Goal: Task Accomplishment & Management: Manage account settings

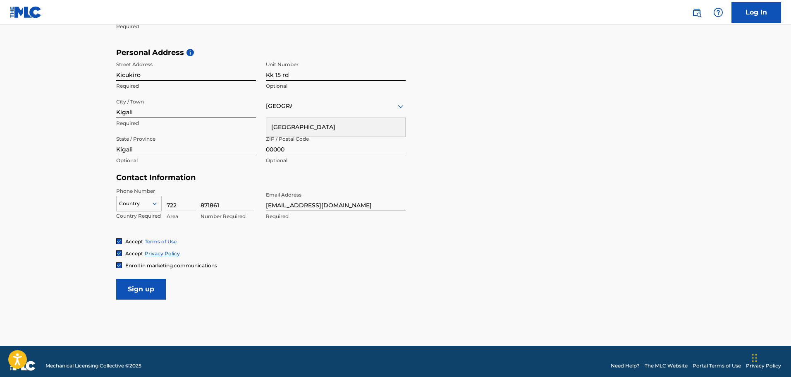
scroll to position [270, 0]
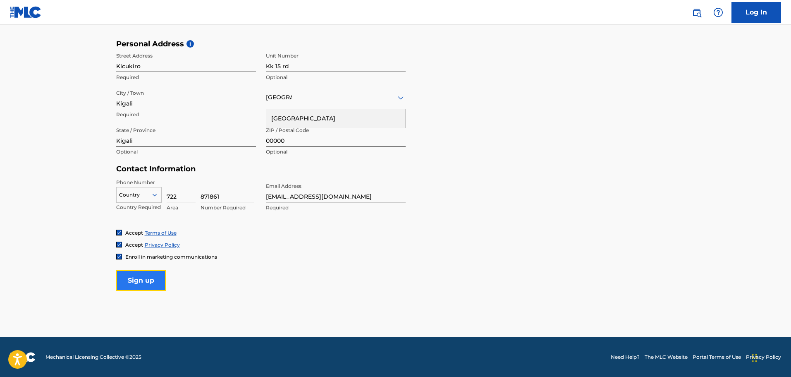
click at [151, 282] on input "Sign up" at bounding box center [141, 280] width 50 height 21
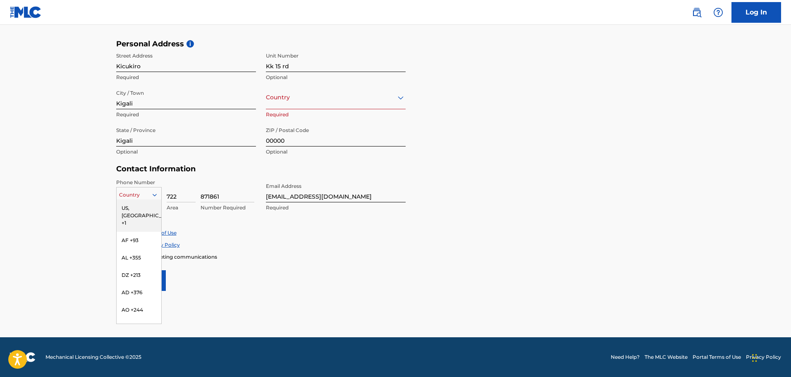
click at [146, 199] on div "216 results available. Use Up and Down to choose options, press Enter to select…" at bounding box center [138, 193] width 45 height 12
click at [130, 288] on div "RW +250" at bounding box center [139, 283] width 45 height 17
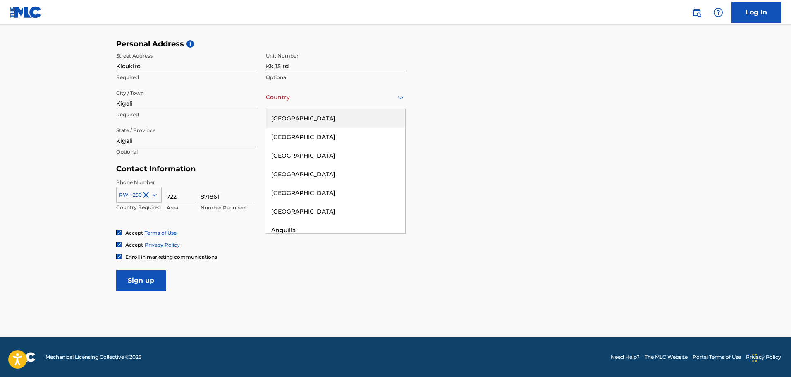
click at [328, 102] on div "[GEOGRAPHIC_DATA]" at bounding box center [336, 97] width 140 height 10
click at [292, 201] on div "[GEOGRAPHIC_DATA]" at bounding box center [335, 210] width 139 height 19
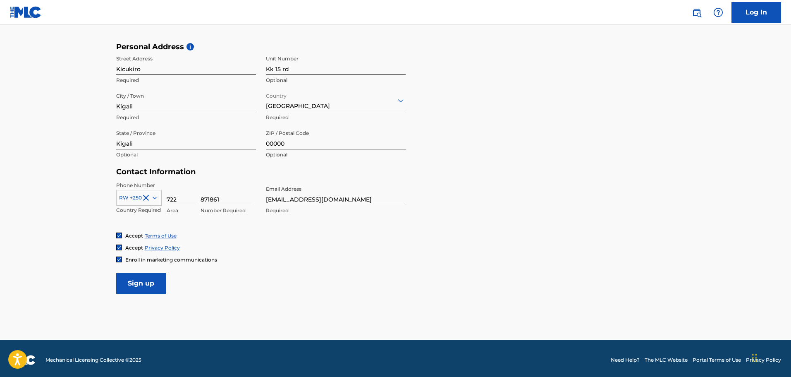
scroll to position [267, 0]
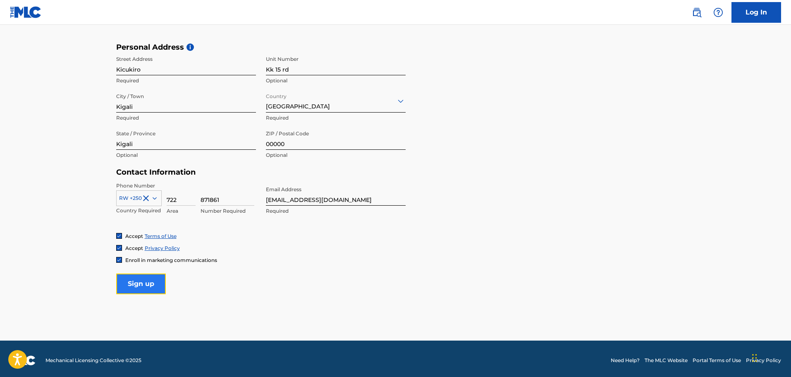
click at [158, 283] on input "Sign up" at bounding box center [141, 283] width 50 height 21
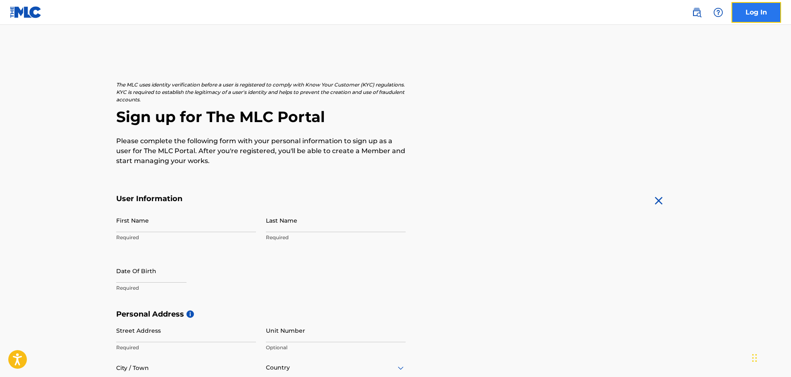
click at [747, 16] on link "Log In" at bounding box center [757, 12] width 50 height 21
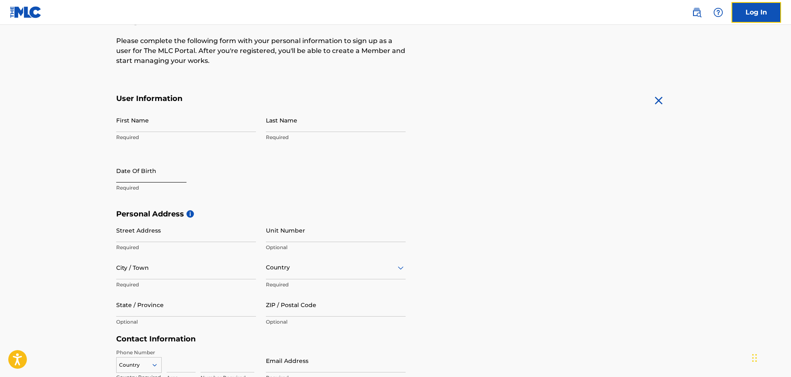
scroll to position [101, 0]
click at [169, 129] on input "First Name" at bounding box center [186, 120] width 140 height 24
type input "[PERSON_NAME]"
type input "Ngabonziza"
type input "Kicukiro"
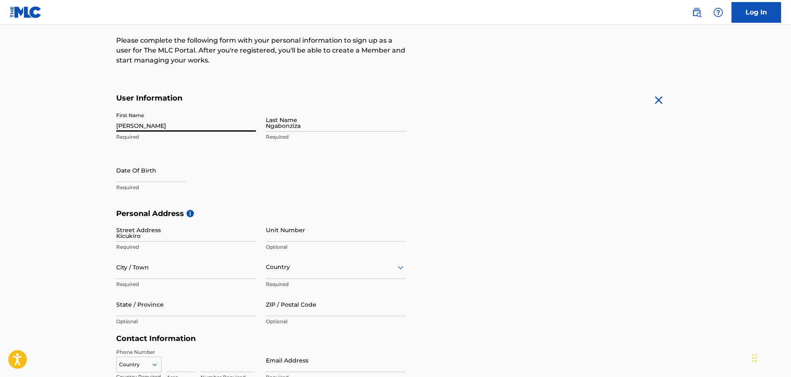
type input "Kk 15 rd"
type input "Kigali"
type input "[GEOGRAPHIC_DATA]"
type input "Kigali"
type input "250"
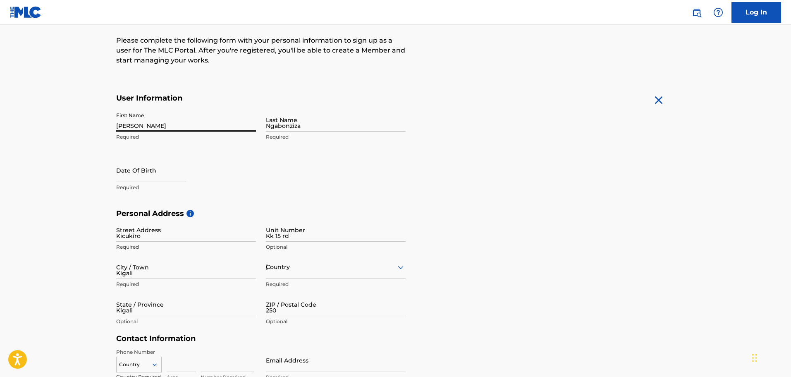
type input "722"
type input "871861"
type input "[EMAIL_ADDRESS][DOMAIN_NAME]"
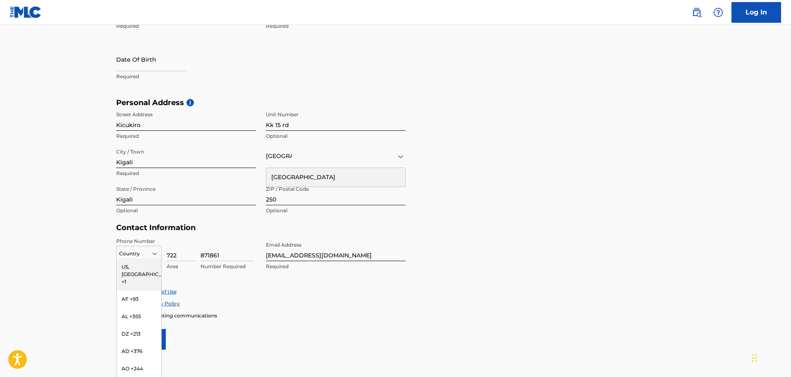
scroll to position [217, 0]
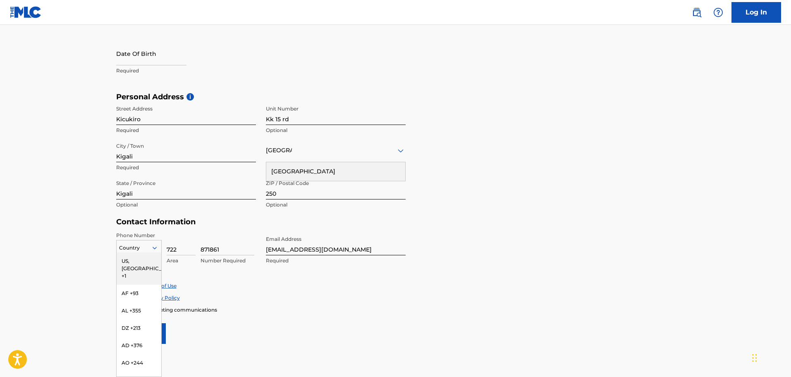
click at [160, 252] on div "216 results available. Use Up and Down to choose options, press Enter to select…" at bounding box center [138, 246] width 45 height 12
click at [136, 362] on div "RW +250" at bounding box center [139, 355] width 45 height 17
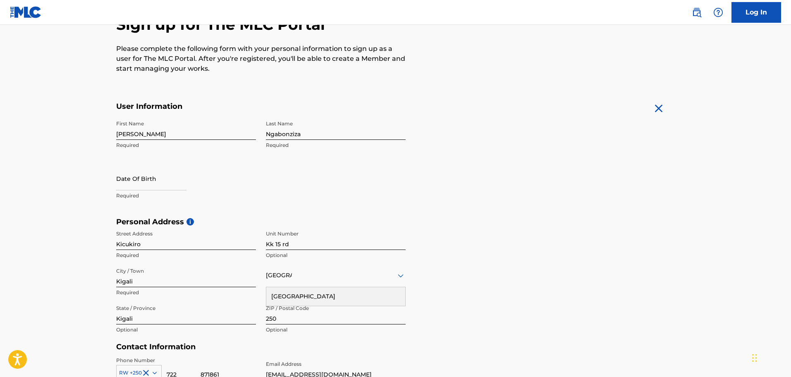
scroll to position [92, 0]
select select "8"
select select "2025"
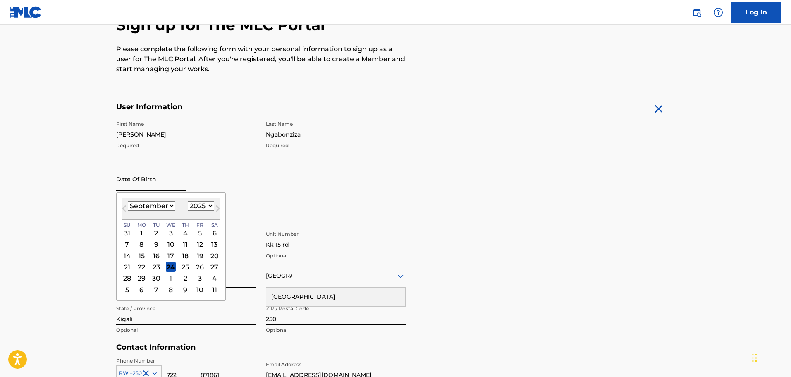
click at [166, 184] on input "text" at bounding box center [151, 179] width 70 height 24
type input "[DATE]"
select select "3"
select select "1992"
click at [287, 197] on div "First Name Dominique Required Last Name Ngabonziza Required Date Of Birth April…" at bounding box center [261, 167] width 290 height 101
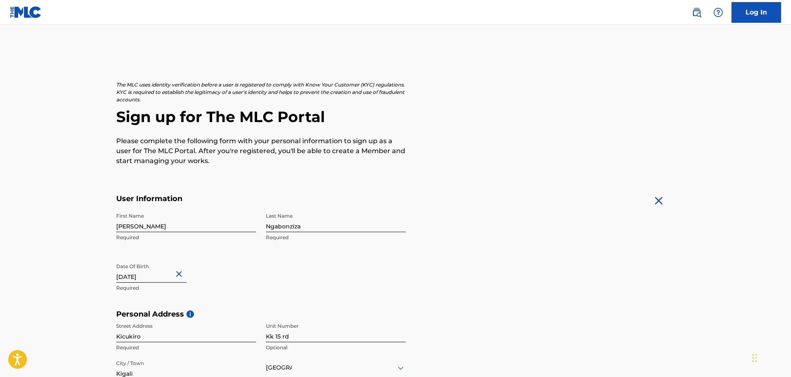
scroll to position [270, 0]
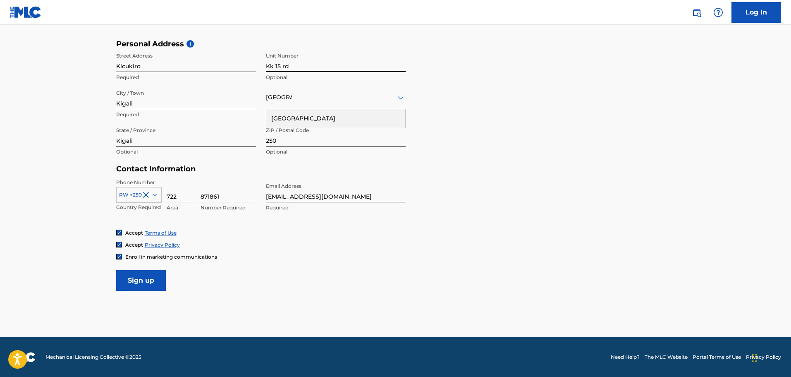
click at [287, 65] on input "Kk 15 rd" at bounding box center [336, 60] width 140 height 24
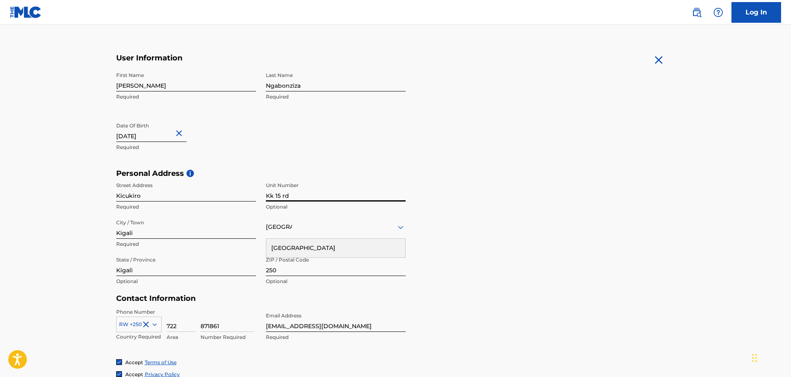
scroll to position [139, 0]
drag, startPoint x: 290, startPoint y: 196, endPoint x: 259, endPoint y: 196, distance: 31.0
click at [259, 196] on div "Street Address Kicukiro Required Unit Number Kk 15 rd Optional City / Town Kiga…" at bounding box center [261, 236] width 290 height 112
click at [136, 199] on input "Kicukiro" at bounding box center [186, 192] width 140 height 24
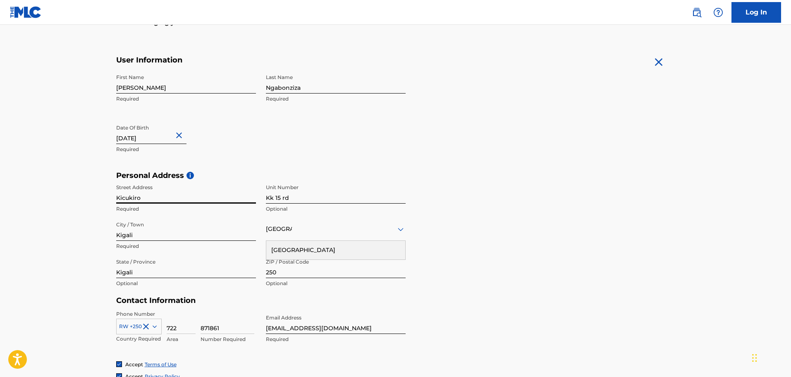
drag, startPoint x: 146, startPoint y: 199, endPoint x: 105, endPoint y: 195, distance: 41.2
click at [105, 195] on main "The MLC uses identity verification before a user is registered to comply with K…" at bounding box center [395, 177] width 791 height 582
type input "Kk 15 Rd"
drag, startPoint x: 294, startPoint y: 200, endPoint x: 260, endPoint y: 197, distance: 33.6
click at [260, 197] on div "Street Address Kk 15 Rd Required Unit Number Kk 15 rd Optional City / Town Kiga…" at bounding box center [261, 236] width 290 height 112
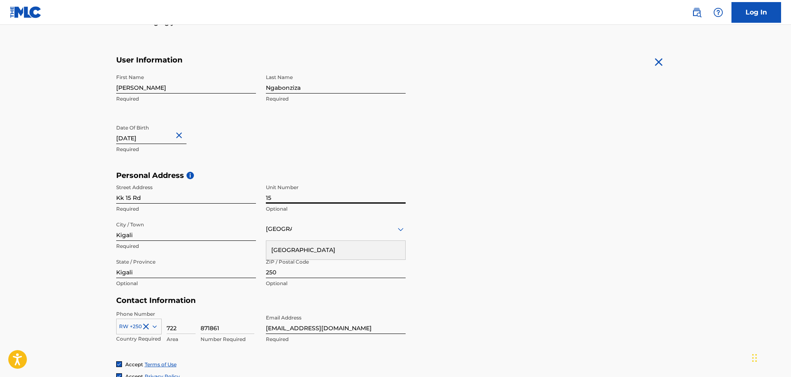
click at [306, 196] on input "15" at bounding box center [336, 192] width 140 height 24
type input "15"
click at [454, 219] on div "Personal Address i Street Address Kk 15 Rd Required Unit Number 15 Optional Cit…" at bounding box center [395, 233] width 559 height 125
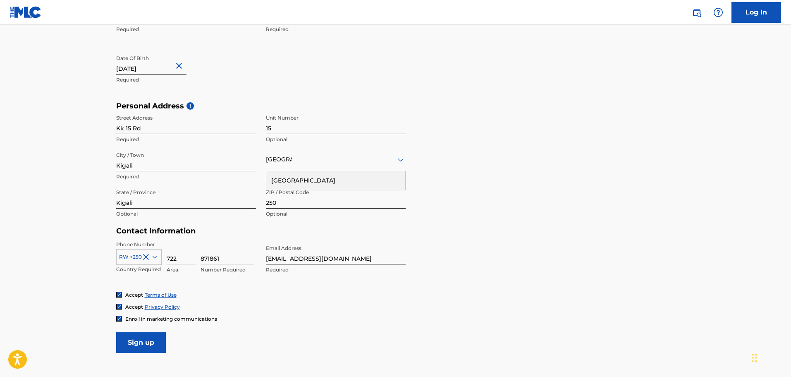
scroll to position [270, 0]
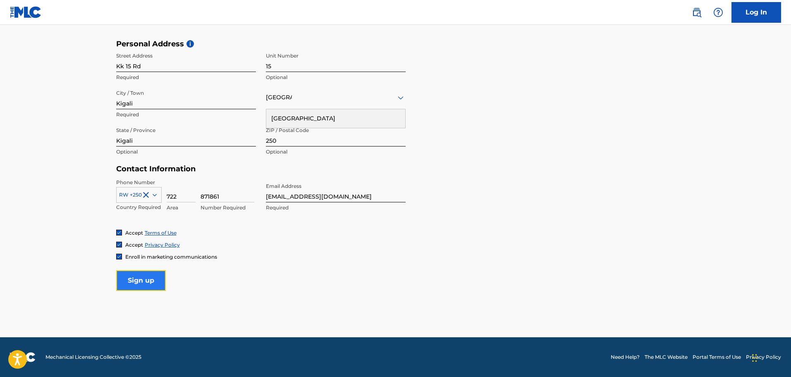
click at [151, 279] on input "Sign up" at bounding box center [141, 280] width 50 height 21
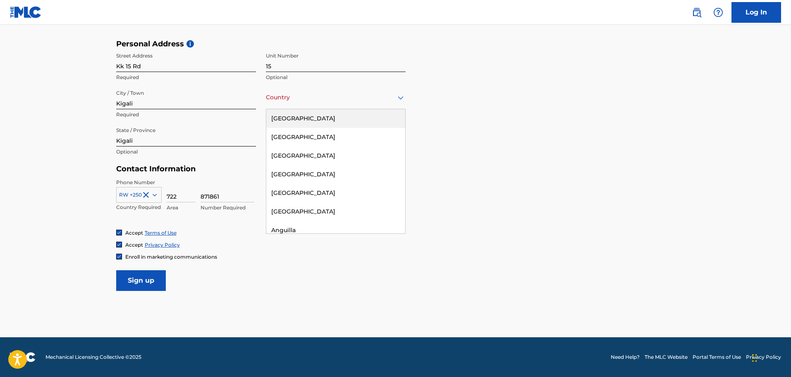
click at [373, 100] on div at bounding box center [336, 97] width 140 height 10
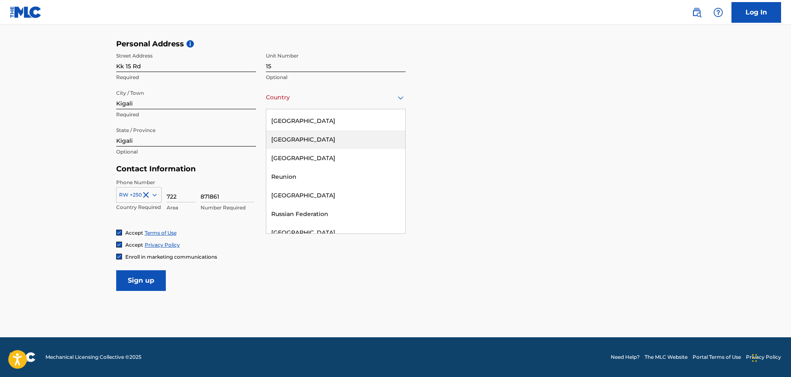
scroll to position [3013, 0]
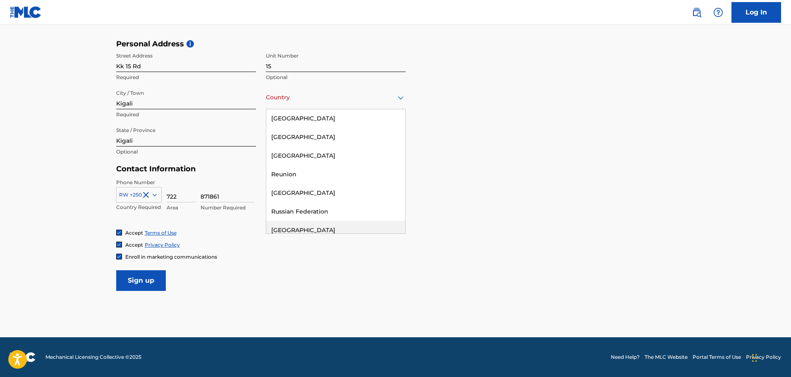
click at [311, 221] on div "[GEOGRAPHIC_DATA]" at bounding box center [335, 230] width 139 height 19
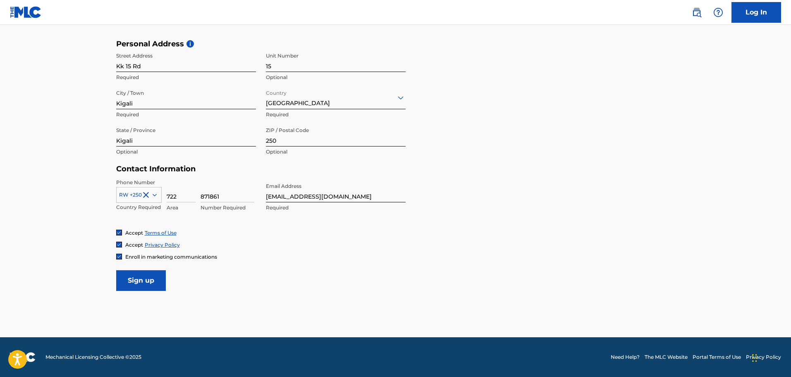
click at [498, 233] on div "Accept Terms of Use" at bounding box center [395, 232] width 559 height 7
drag, startPoint x: 295, startPoint y: 143, endPoint x: 255, endPoint y: 134, distance: 40.7
click at [255, 134] on div "Street Address Kk 15 Rd Required Unit Number 15 Optional City / Town Kigali Req…" at bounding box center [261, 104] width 290 height 112
type input "00000"
click at [304, 258] on div "Enroll in marketing communications" at bounding box center [395, 256] width 559 height 7
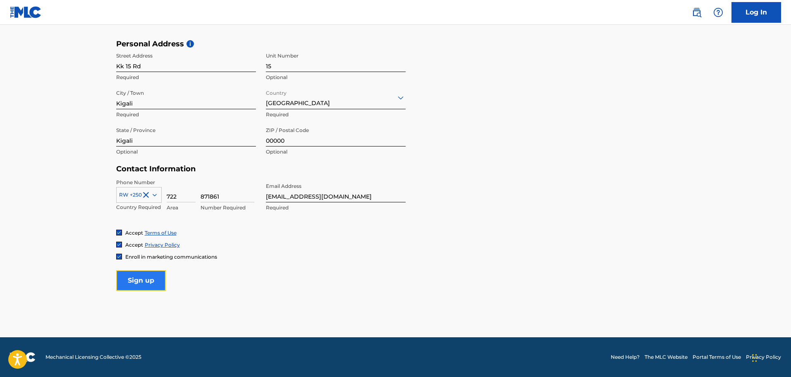
click at [153, 279] on input "Sign up" at bounding box center [141, 280] width 50 height 21
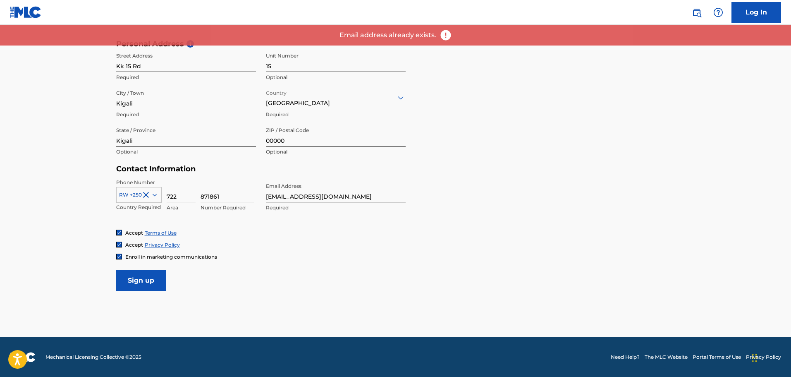
click at [445, 34] on img at bounding box center [446, 35] width 12 height 12
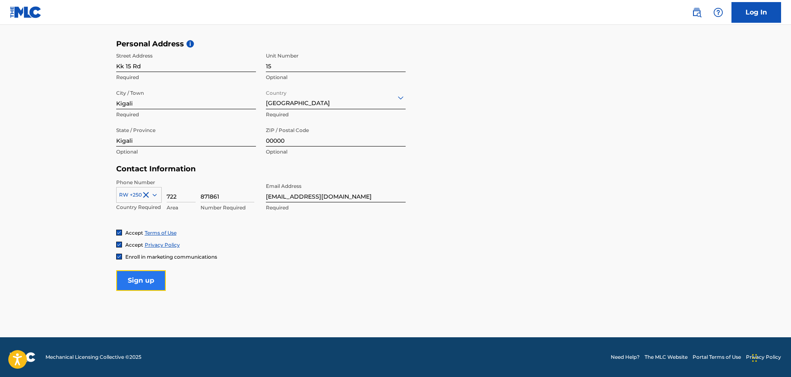
click at [141, 278] on input "Sign up" at bounding box center [141, 280] width 50 height 21
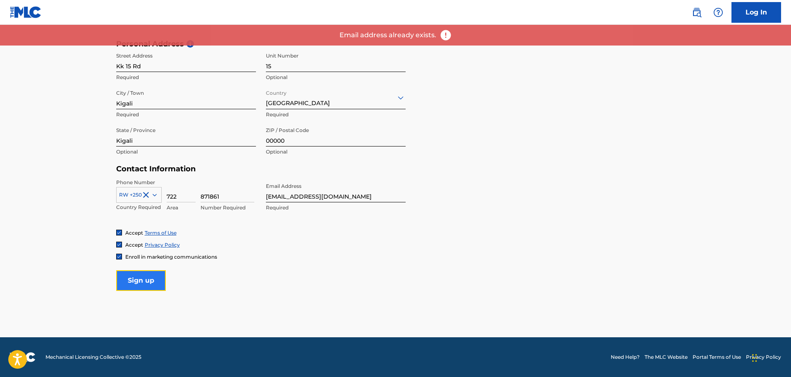
click at [141, 278] on input "Sign up" at bounding box center [141, 280] width 50 height 21
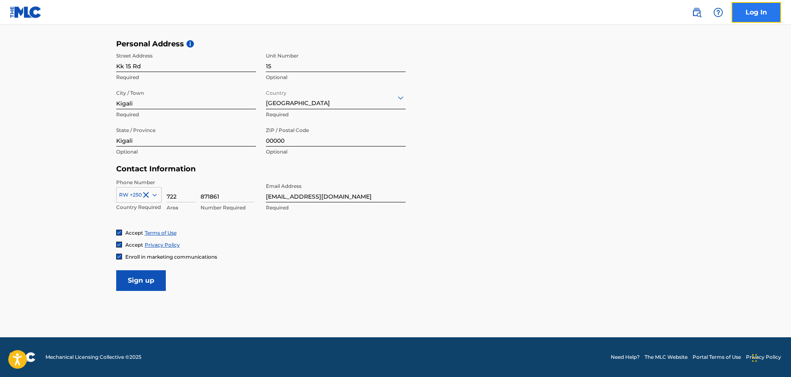
click at [748, 22] on link "Log In" at bounding box center [757, 12] width 50 height 21
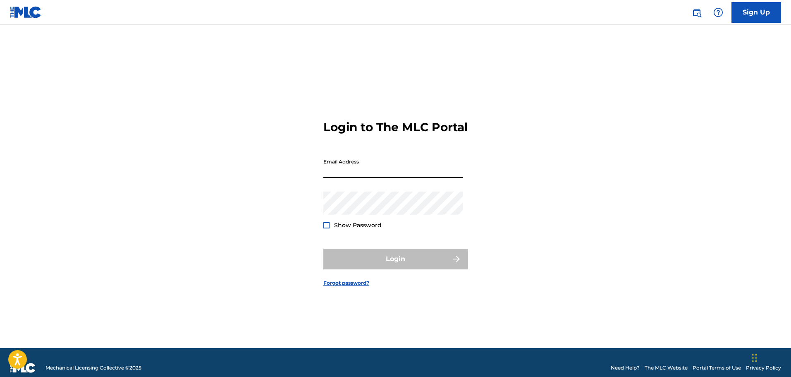
click at [366, 177] on input "Email Address" at bounding box center [393, 166] width 140 height 24
type input "[EMAIL_ADDRESS][DOMAIN_NAME]"
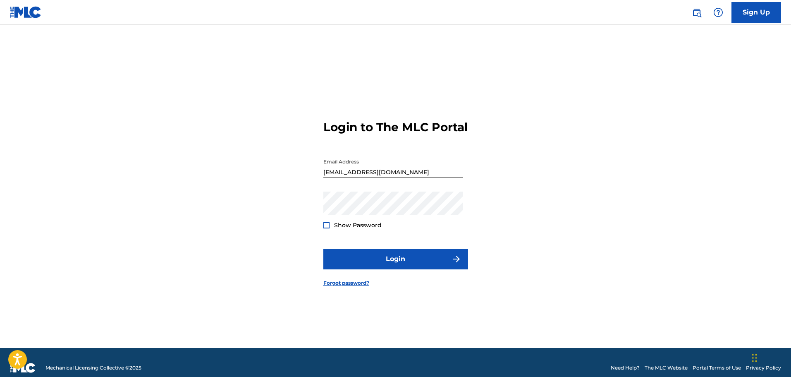
click at [322, 231] on div "Login to The MLC Portal Email Address dr.nganji@gmail.com Password Show Passwor…" at bounding box center [395, 196] width 579 height 302
click at [328, 228] on div at bounding box center [326, 225] width 6 height 6
click at [328, 227] on img at bounding box center [326, 225] width 5 height 5
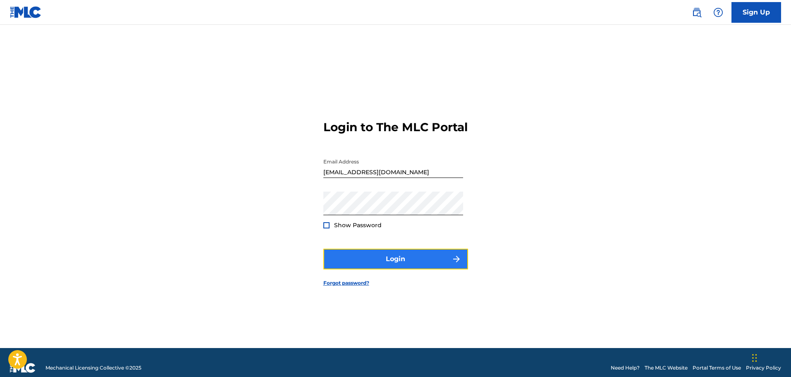
click at [373, 269] on button "Login" at bounding box center [395, 259] width 145 height 21
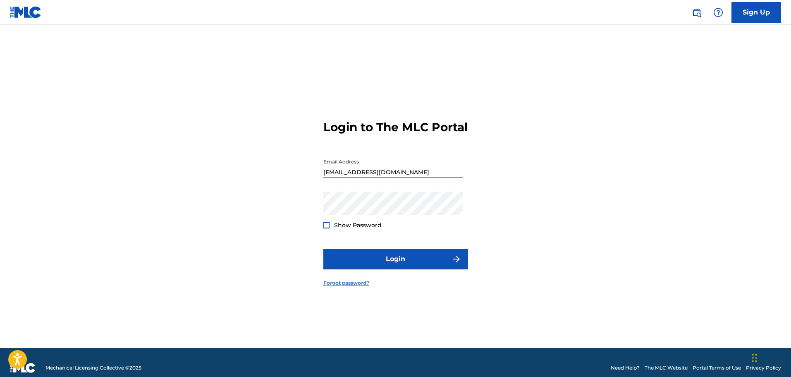
click at [352, 287] on link "Forgot password?" at bounding box center [346, 282] width 46 height 7
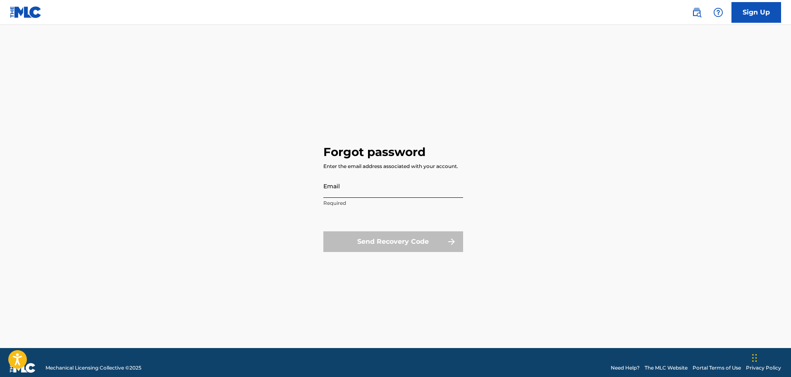
click at [366, 196] on input "Email" at bounding box center [393, 186] width 140 height 24
type input "[EMAIL_ADDRESS][DOMAIN_NAME]"
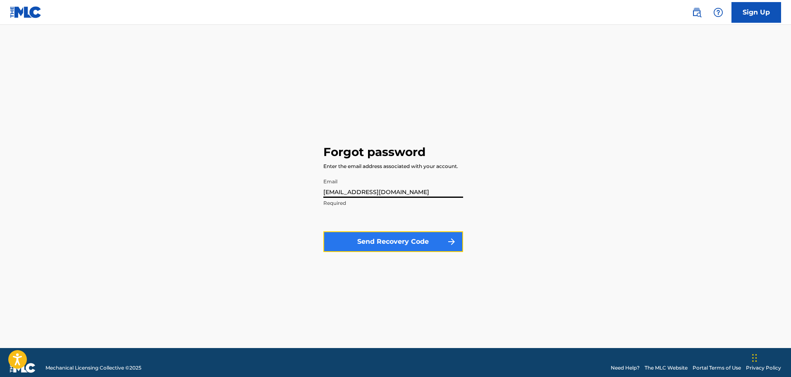
click at [438, 241] on button "Send Recovery Code" at bounding box center [393, 241] width 140 height 21
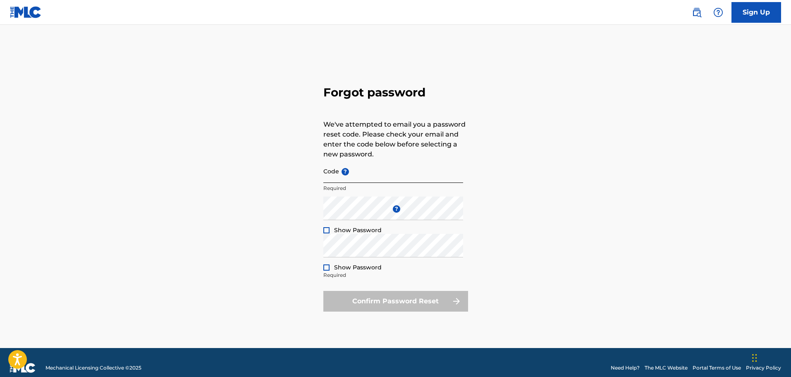
click at [388, 170] on input "Code ?" at bounding box center [393, 171] width 140 height 24
paste input "FP_800f384c79429eb9b4a8ae423d53"
type input "FP_800f384c79429eb9b4a8ae423d53"
click at [331, 227] on div "Show Password" at bounding box center [352, 230] width 58 height 8
click at [326, 229] on div at bounding box center [326, 230] width 6 height 6
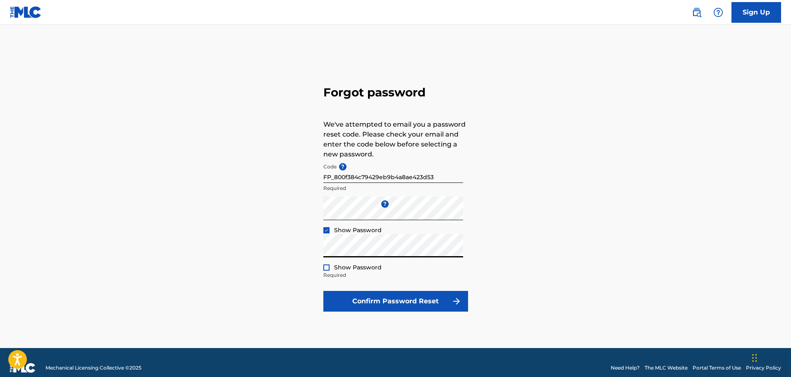
click at [328, 267] on div at bounding box center [326, 267] width 6 height 6
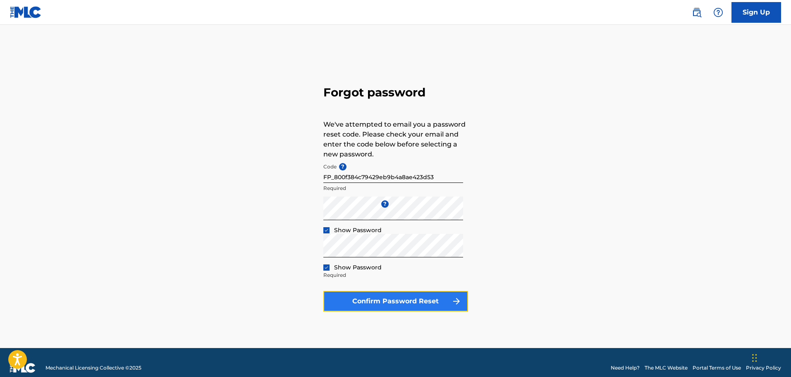
click at [393, 302] on button "Confirm Password Reset" at bounding box center [395, 301] width 145 height 21
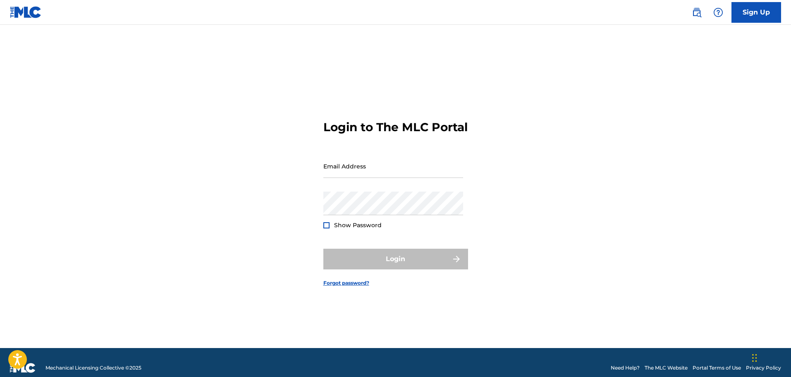
click at [450, 269] on div "Login" at bounding box center [395, 259] width 145 height 21
click at [385, 173] on input "Email Address" at bounding box center [393, 166] width 140 height 24
type input "[EMAIL_ADDRESS][DOMAIN_NAME]"
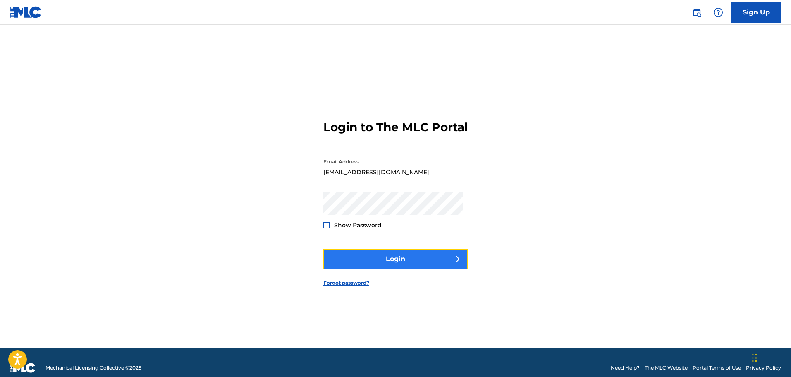
click at [361, 266] on button "Login" at bounding box center [395, 259] width 145 height 21
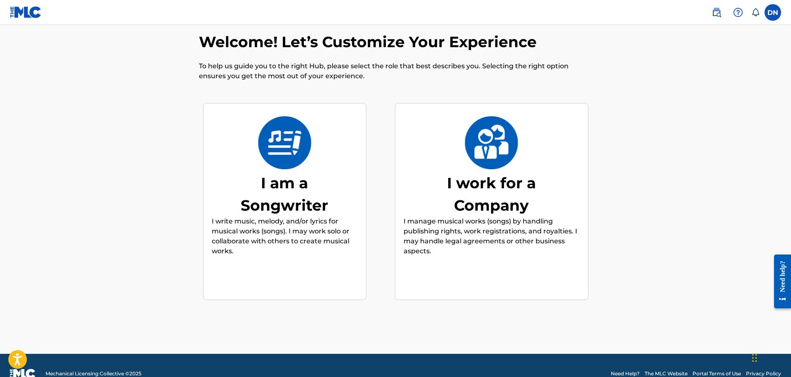
click at [288, 177] on div "I am a Songwriter" at bounding box center [285, 194] width 124 height 45
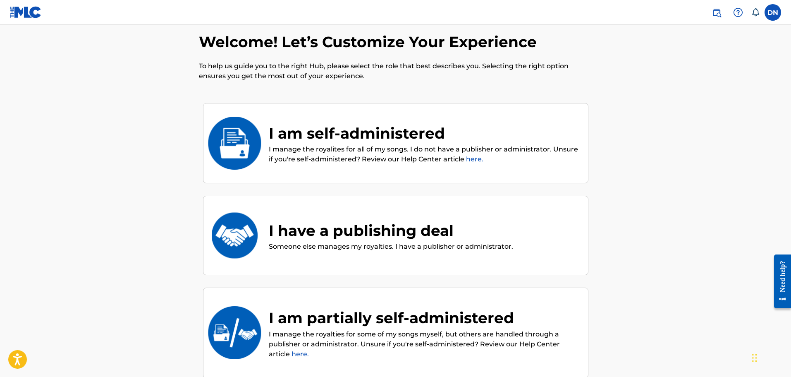
scroll to position [37, 0]
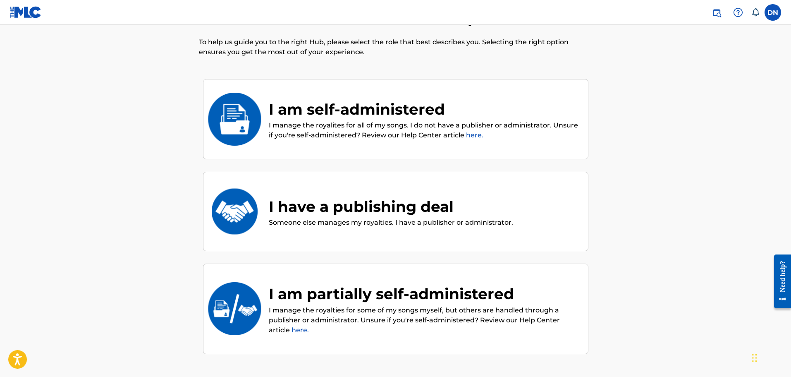
click at [295, 205] on div "I have a publishing deal" at bounding box center [391, 206] width 244 height 22
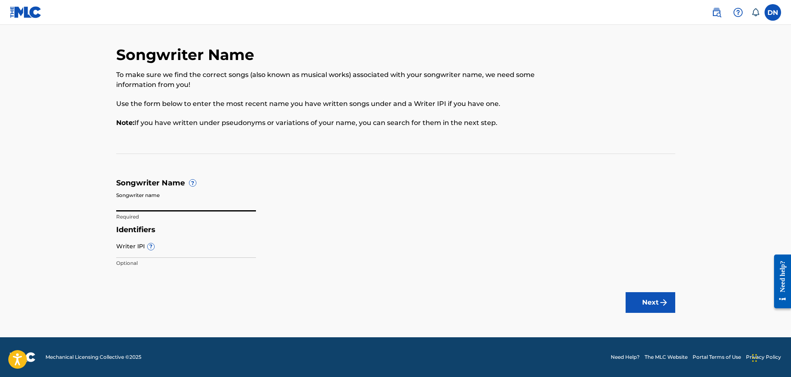
click at [163, 199] on input "Songwriter name" at bounding box center [186, 200] width 140 height 24
type input "Dominique Ngabonziza"
click at [180, 249] on input "Writer IPI ?" at bounding box center [186, 246] width 140 height 24
click at [124, 253] on input "Writer IPI ?" at bounding box center [186, 246] width 140 height 24
paste input "1126307883"
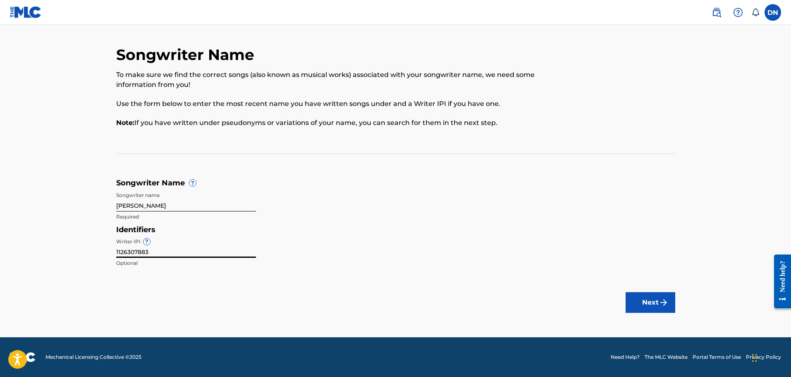
type input "1126307883"
click at [357, 268] on div "Identifiers Writer IPI ? 1126307883 Optional" at bounding box center [395, 248] width 559 height 47
click at [633, 300] on button "Next" at bounding box center [651, 302] width 50 height 21
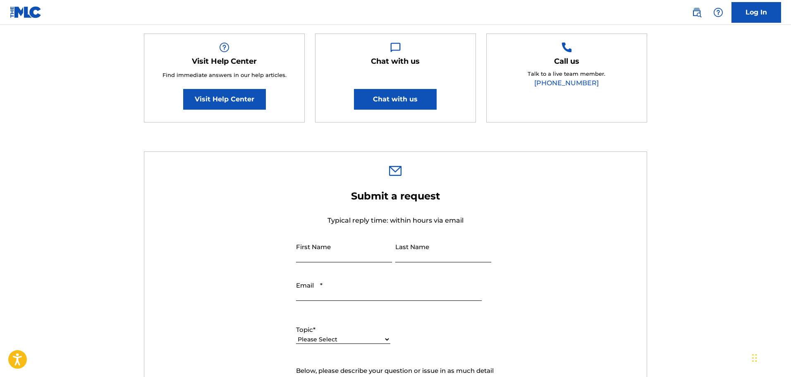
scroll to position [145, 0]
click at [347, 245] on input "First Name" at bounding box center [344, 250] width 96 height 24
type input "[PERSON_NAME]"
type input "Ngabonziza"
type input "[EMAIL_ADDRESS][DOMAIN_NAME]"
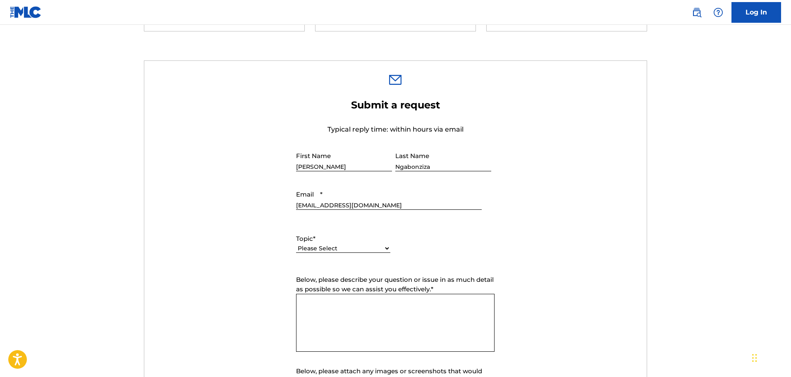
scroll to position [239, 0]
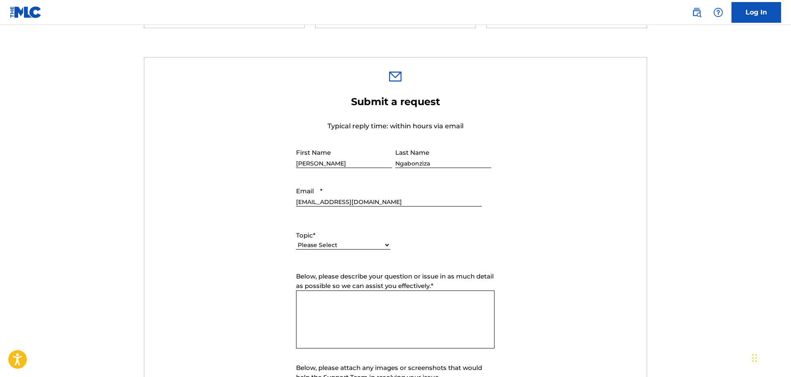
click at [369, 247] on select "Please Select I need help with my account I need help with managing my catalog …" at bounding box center [343, 245] width 94 height 9
select select "I need help with managing my catalog"
click at [296, 241] on select "Please Select I need help with my account I need help with managing my catalog …" at bounding box center [343, 245] width 94 height 9
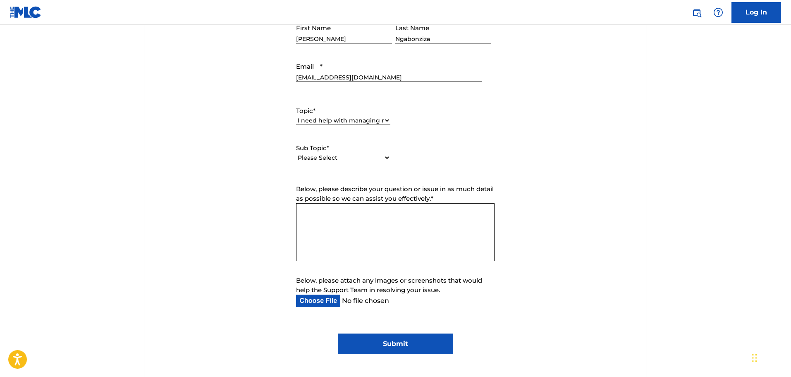
scroll to position [379, 0]
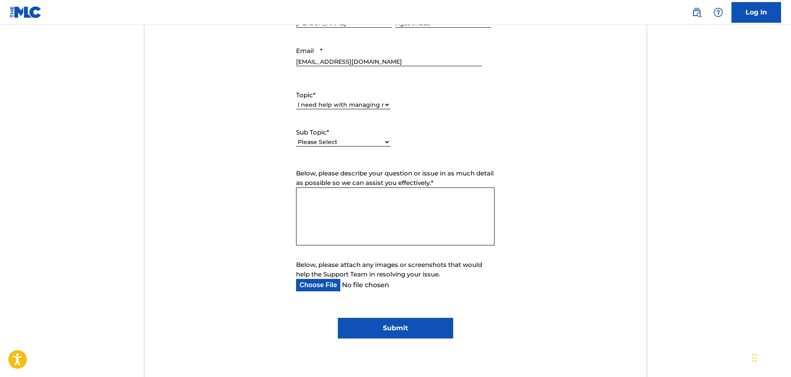
click at [346, 210] on textarea "Below, please describe your question or issue in as much detail as possible so …" at bounding box center [395, 216] width 199 height 58
click at [350, 214] on textarea "I am new to MLC i want somebody to help me i just tried to apply but" at bounding box center [395, 216] width 199 height 58
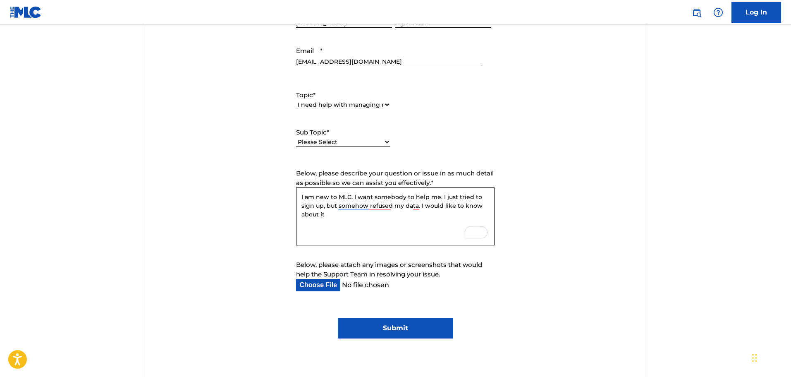
click at [345, 225] on textarea "I am new to MLC. I want somebody to help me. I just tried to sign up, but someh…" at bounding box center [395, 216] width 199 height 58
drag, startPoint x: 345, startPoint y: 225, endPoint x: 349, endPoint y: 220, distance: 5.6
click at [349, 220] on textarea "I am new to MLC. I want somebody to help me. I just tried to sign up, but someh…" at bounding box center [395, 216] width 199 height 58
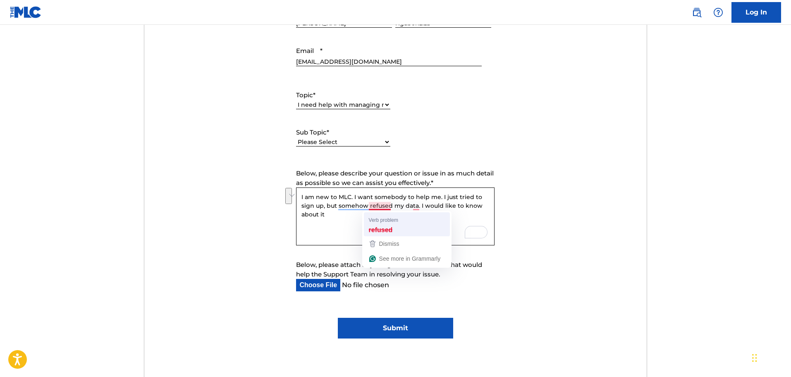
drag, startPoint x: 376, startPoint y: 205, endPoint x: 377, endPoint y: 224, distance: 19.5
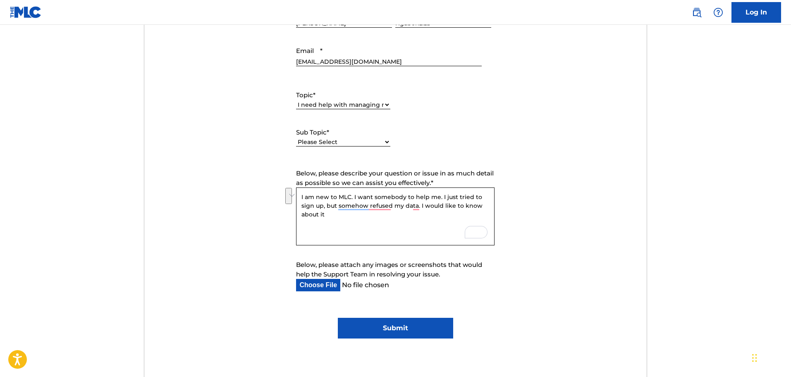
click at [345, 225] on textarea "I am new to MLC. I want somebody to help me. I just tried to sign up, but someh…" at bounding box center [395, 216] width 199 height 58
click at [486, 206] on textarea "I am new to MLC. I want somebody to help me. I just tried to sign up, but my da…" at bounding box center [395, 216] width 199 height 58
type textarea "I am new to MLC. I want somebody to help me. I just tried to sign up, but my da…"
click at [377, 143] on select "Please Select I need help with CWR I need help registering my work(s) in The ML…" at bounding box center [343, 142] width 94 height 9
select select "I need help registering my work(s) in The MLC Portal"
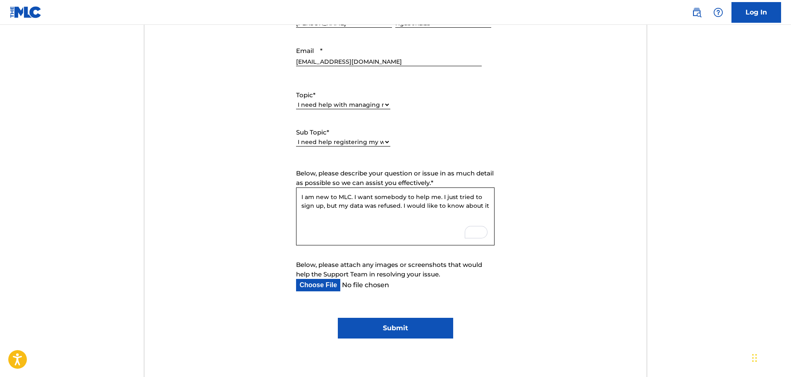
click at [296, 138] on select "Please Select I need help with CWR I need help registering my work(s) in The ML…" at bounding box center [343, 142] width 94 height 9
click at [388, 326] on input "Submit" at bounding box center [395, 328] width 115 height 21
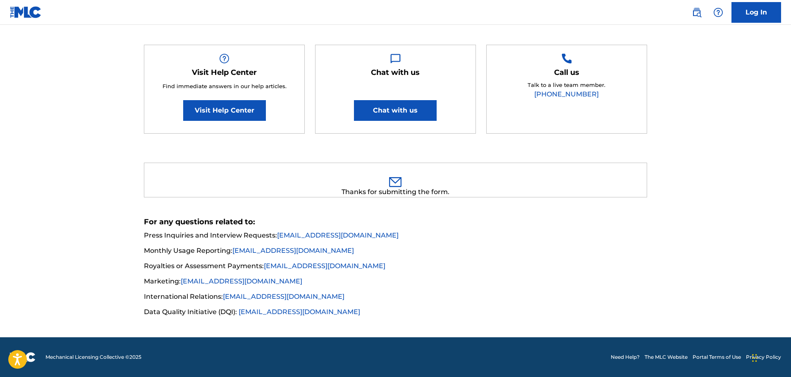
scroll to position [0, 0]
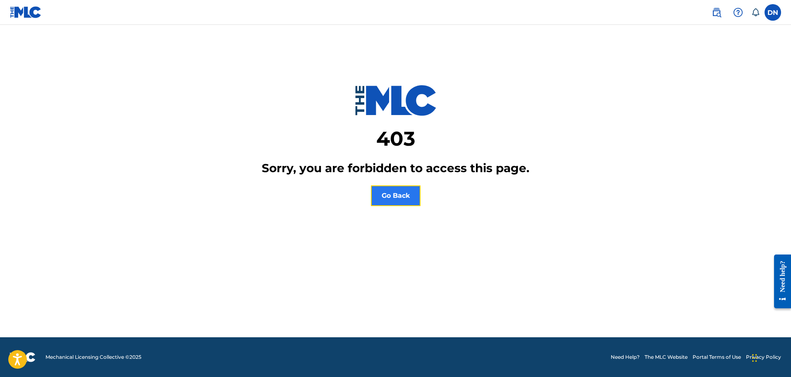
click at [411, 194] on button "Go Back" at bounding box center [396, 195] width 50 height 21
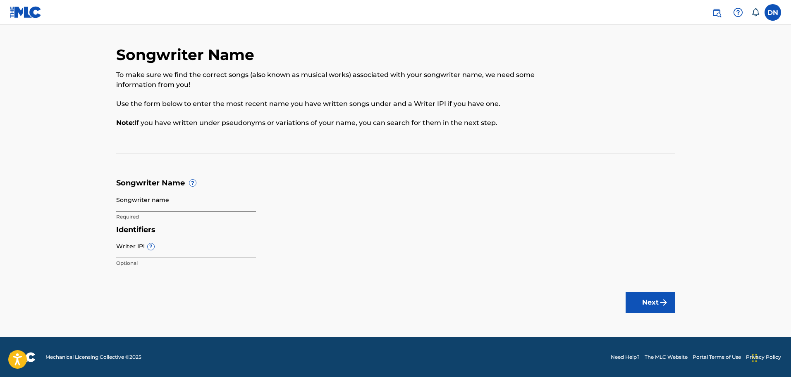
click at [165, 200] on input "Songwriter name" at bounding box center [186, 200] width 140 height 24
type input "[PERSON_NAME]"
click at [162, 252] on input "Writer IPI ?" at bounding box center [186, 246] width 140 height 24
paste input "1126307883"
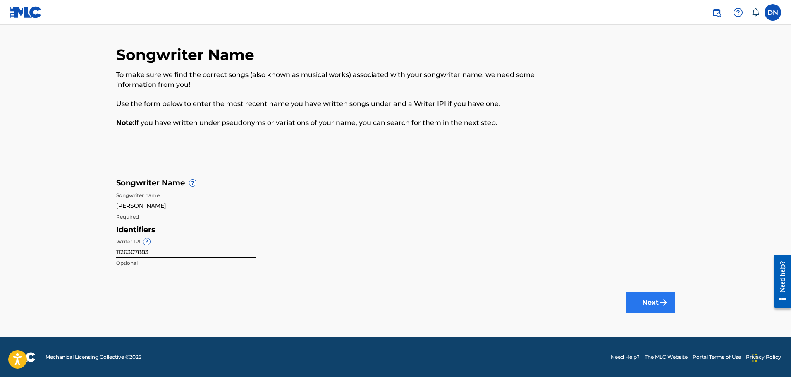
type input "1126307883"
click at [646, 302] on button "Next" at bounding box center [651, 302] width 50 height 21
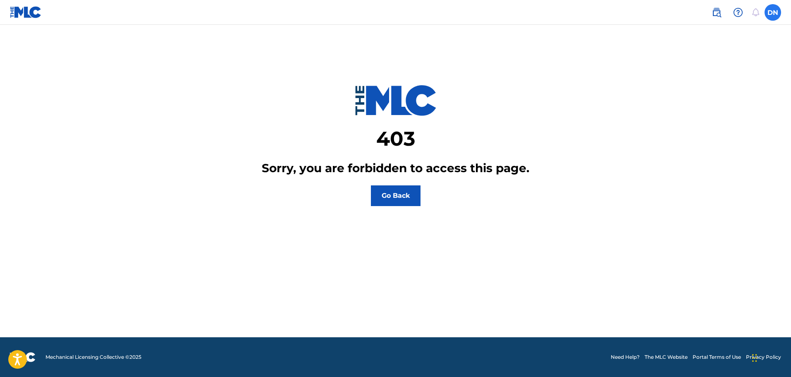
click at [774, 11] on label at bounding box center [773, 12] width 17 height 17
click at [773, 12] on input "DN Dominique Ngabonziza dr.nganji@gmail.com Notification Preferences Profile Lo…" at bounding box center [773, 12] width 0 height 0
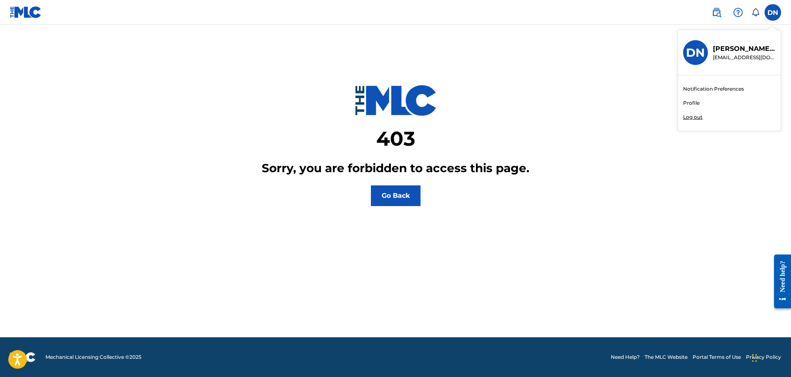
click at [729, 55] on p "[EMAIL_ADDRESS][DOMAIN_NAME]" at bounding box center [744, 57] width 63 height 7
click at [773, 12] on input "DN Dominique Ngabonziza dr.nganji@gmail.com Notification Preferences Profile Lo…" at bounding box center [773, 12] width 0 height 0
click at [558, 137] on div "403 Sorry, you are forbidden to access this page. Go Back" at bounding box center [395, 125] width 559 height 160
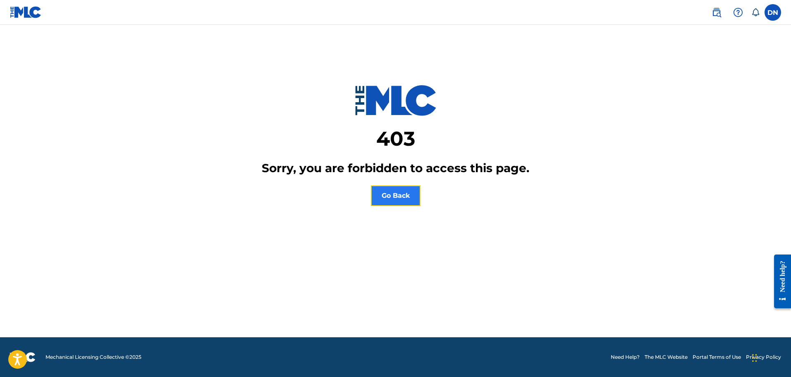
click at [402, 198] on button "Go Back" at bounding box center [396, 195] width 50 height 21
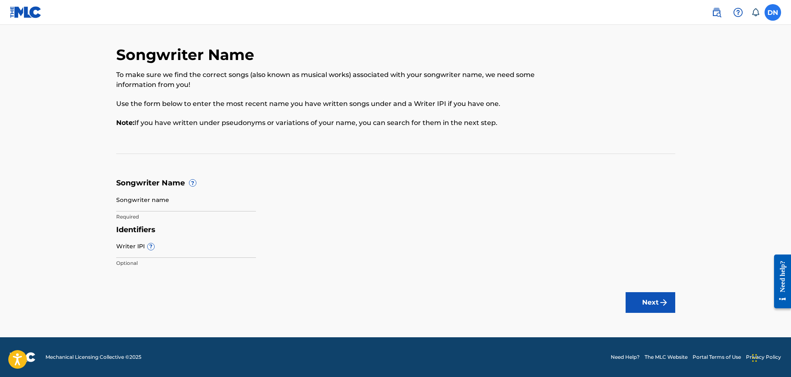
click at [776, 16] on label at bounding box center [773, 12] width 17 height 17
click at [773, 12] on input "DN [PERSON_NAME] [EMAIL_ADDRESS][DOMAIN_NAME] Notification Preferences Profile …" at bounding box center [773, 12] width 0 height 0
click at [689, 106] on link "Profile" at bounding box center [691, 102] width 17 height 7
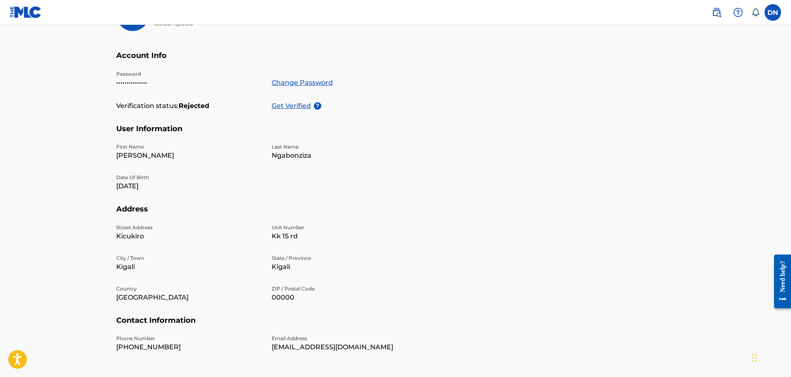
scroll to position [132, 0]
click at [293, 107] on p "Get Verified" at bounding box center [293, 106] width 42 height 10
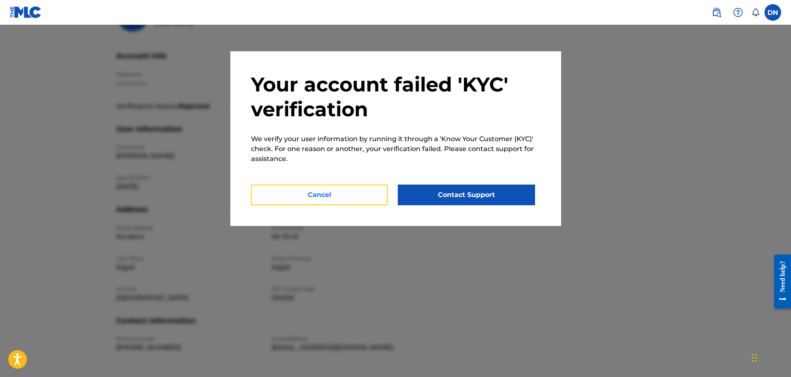
click at [355, 200] on button "Cancel" at bounding box center [319, 194] width 137 height 21
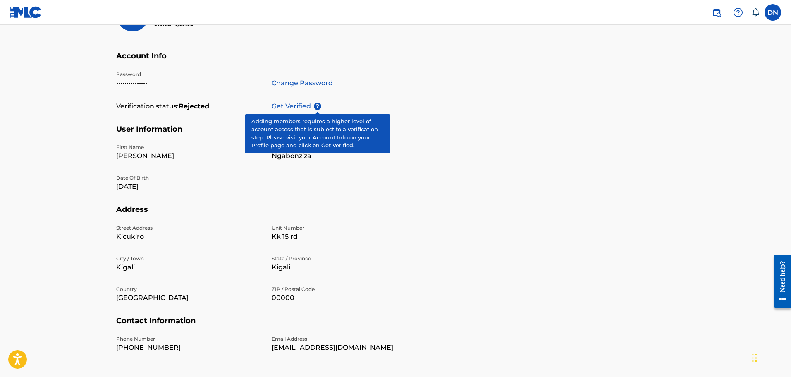
click at [319, 107] on span "?" at bounding box center [317, 106] width 7 height 7
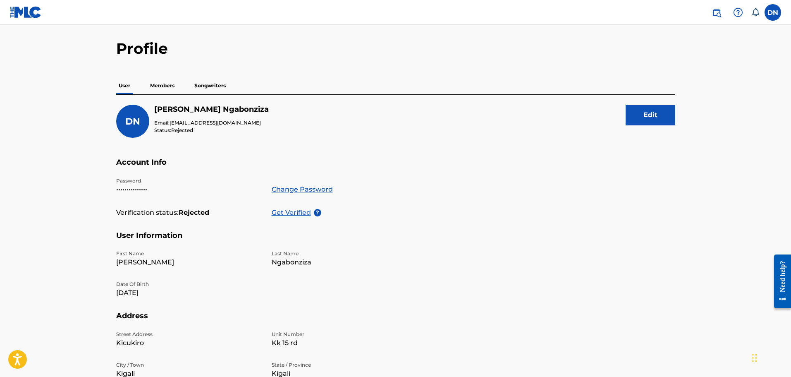
scroll to position [0, 0]
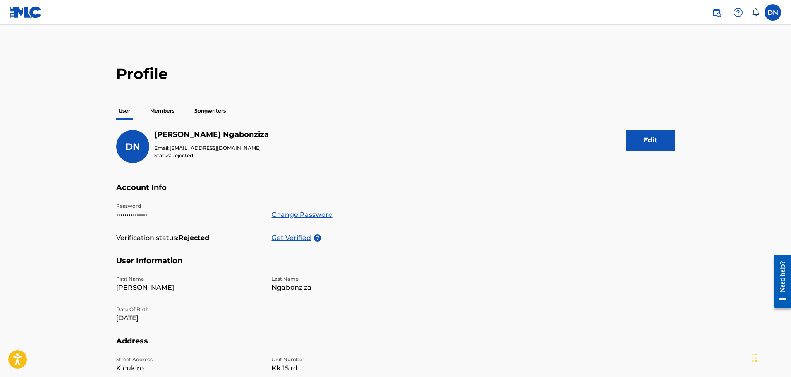
click at [165, 112] on p "Members" at bounding box center [162, 110] width 29 height 17
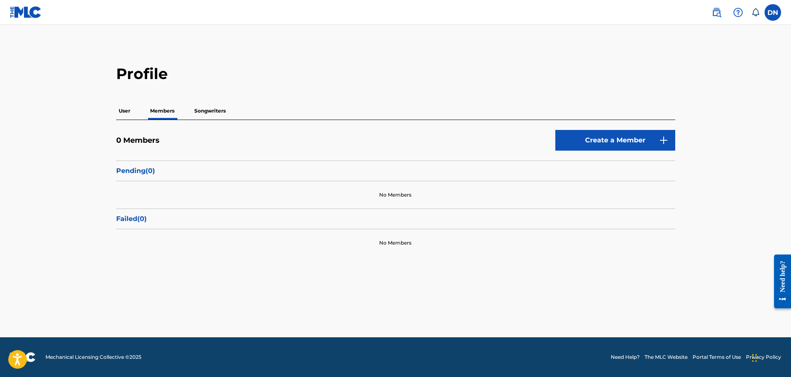
click at [218, 105] on p "Songwriters" at bounding box center [210, 110] width 36 height 17
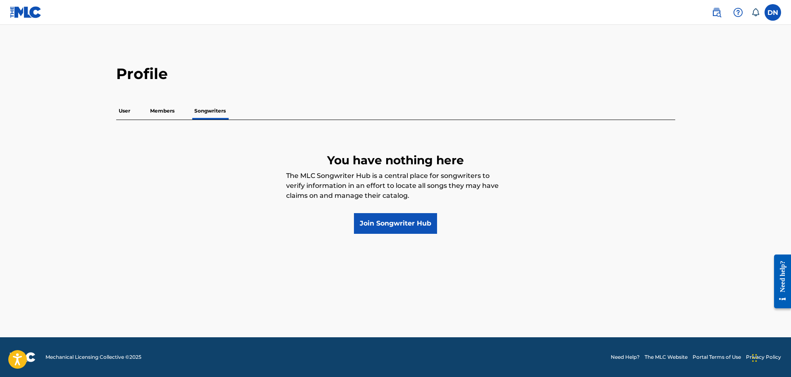
click at [156, 110] on p "Members" at bounding box center [162, 110] width 29 height 17
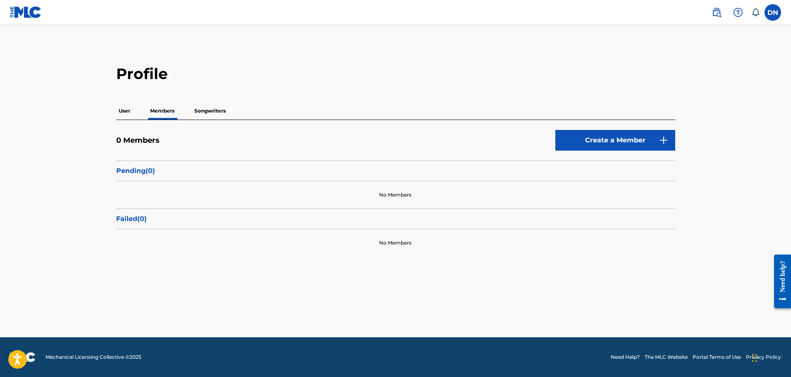
click at [213, 107] on p "Songwriters" at bounding box center [210, 110] width 36 height 17
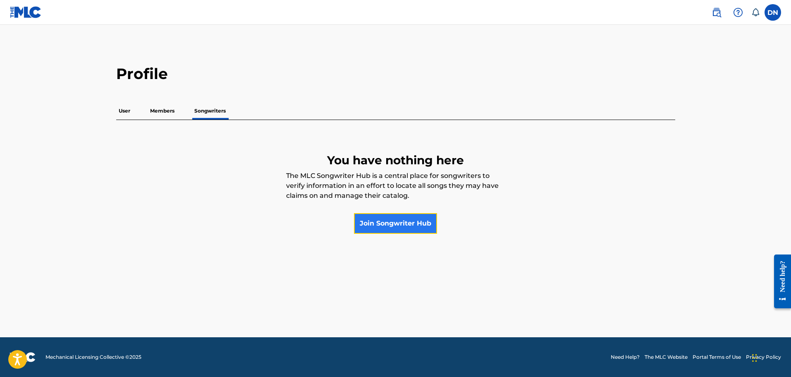
click at [381, 228] on link "Join Songwriter Hub" at bounding box center [395, 223] width 83 height 21
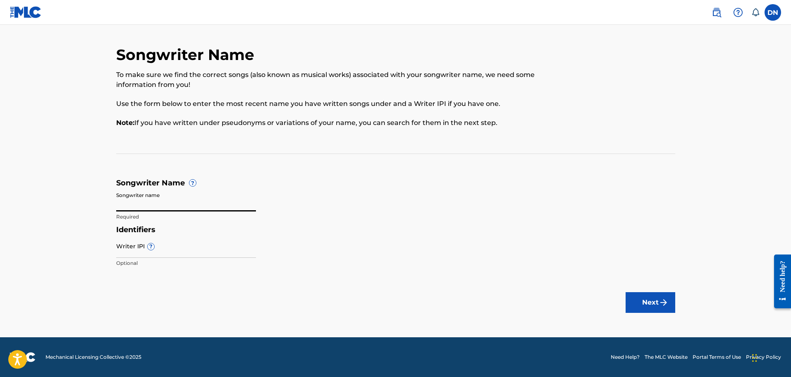
click at [198, 203] on input "Songwriter name" at bounding box center [186, 200] width 140 height 24
type input "Dominique Ngabonziza"
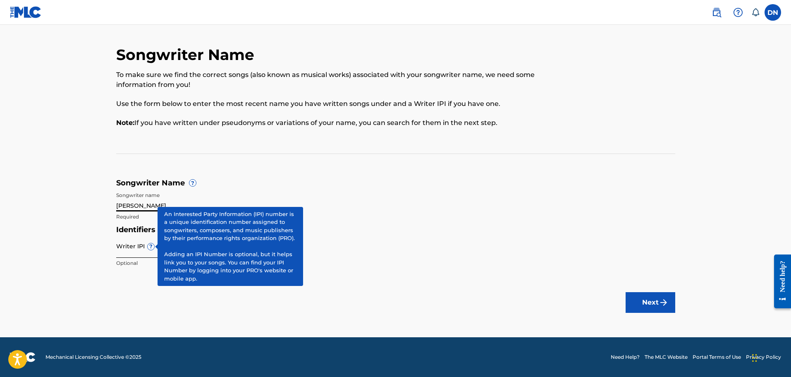
click at [140, 256] on input "Writer IPI ?" at bounding box center [186, 246] width 140 height 24
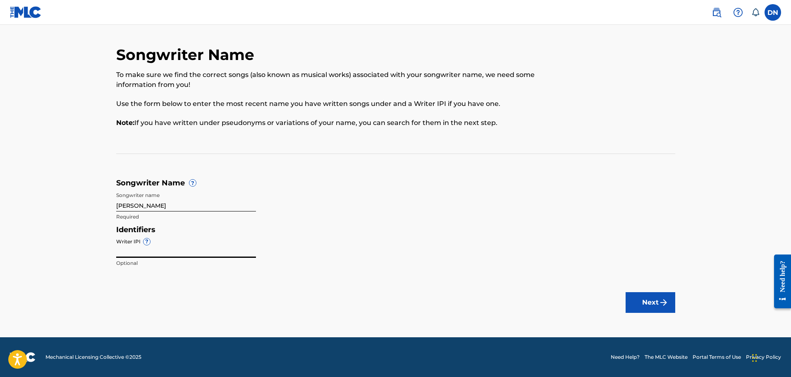
type input "1126307883"
click at [653, 313] on div "Next" at bounding box center [651, 302] width 50 height 62
click at [652, 309] on button "Next" at bounding box center [651, 302] width 50 height 21
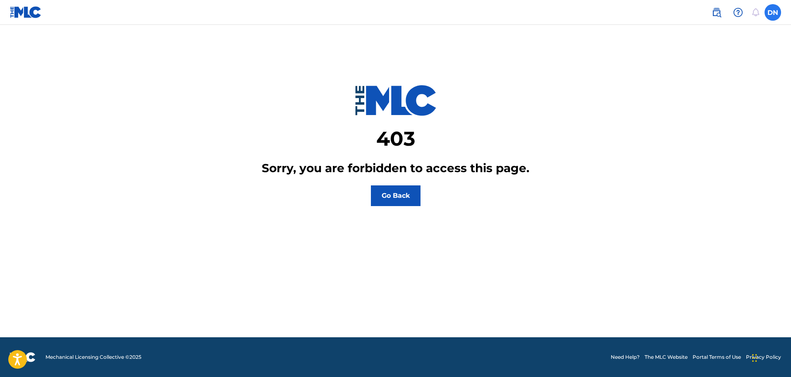
click at [776, 9] on label at bounding box center [773, 12] width 17 height 17
click at [773, 12] on input "DN [PERSON_NAME] [EMAIL_ADDRESS][DOMAIN_NAME] Notification Preferences Profile …" at bounding box center [773, 12] width 0 height 0
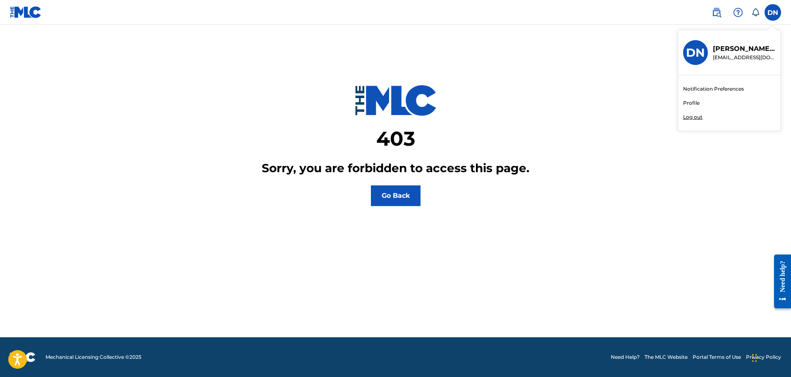
click at [692, 105] on link "Profile" at bounding box center [691, 102] width 17 height 7
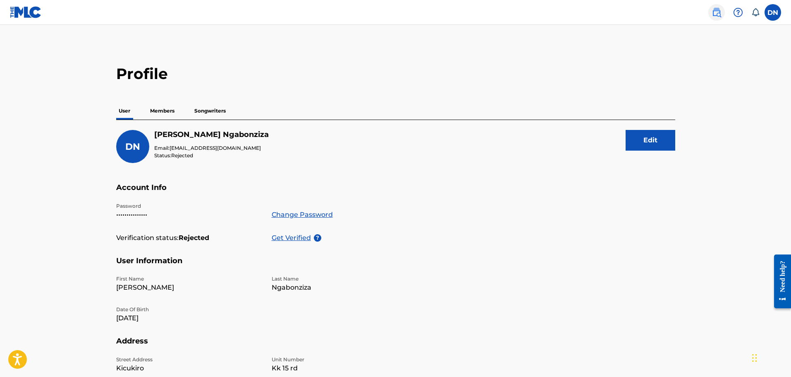
click at [714, 14] on img at bounding box center [717, 12] width 10 height 10
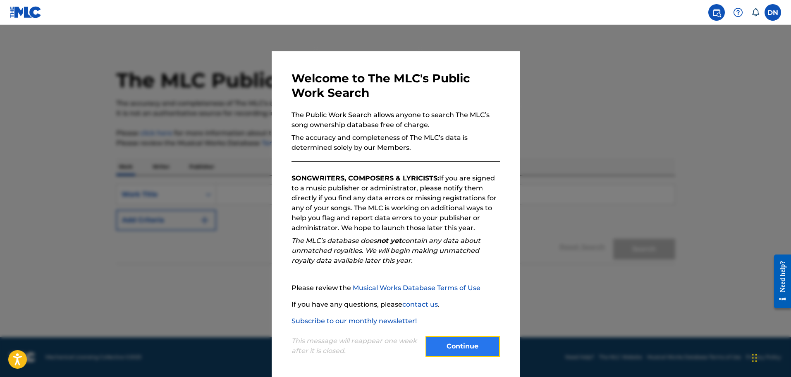
click at [448, 347] on button "Continue" at bounding box center [463, 346] width 74 height 21
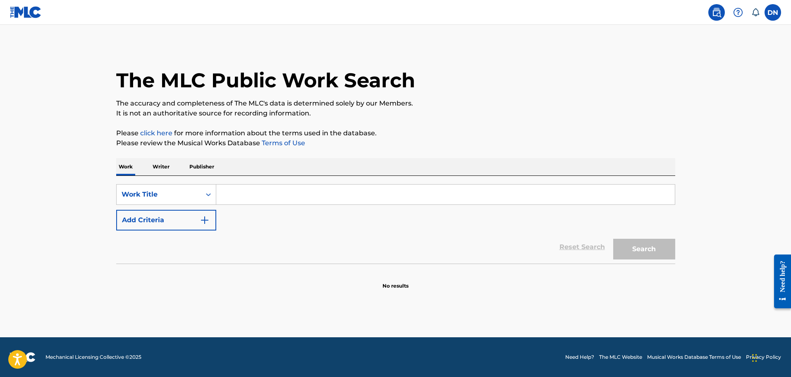
click at [293, 193] on input "Search Form" at bounding box center [445, 194] width 459 height 20
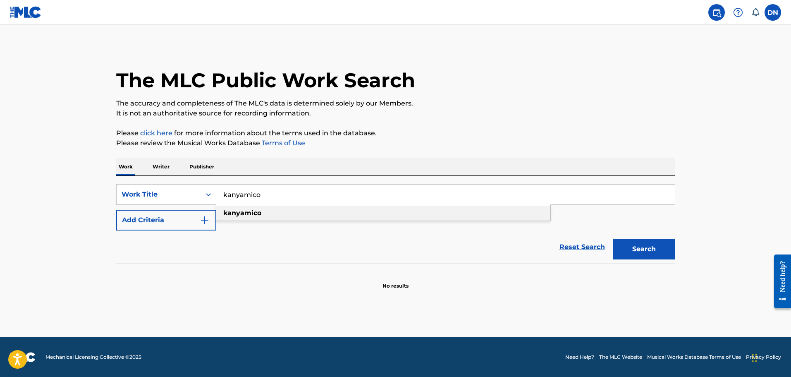
type input "kanyamico"
click at [245, 217] on div "kanyamico" at bounding box center [383, 213] width 334 height 15
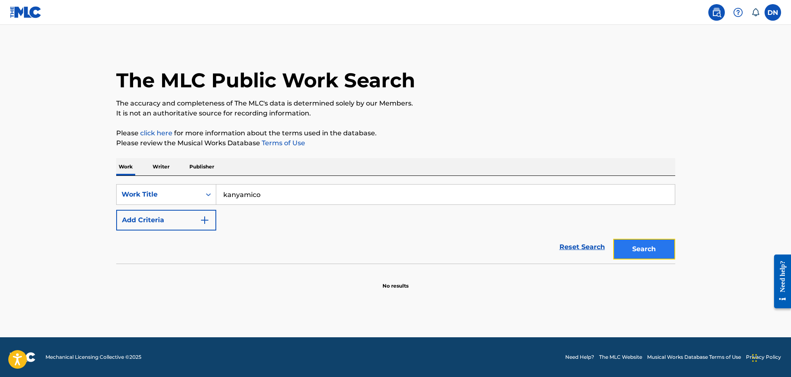
click at [635, 253] on button "Search" at bounding box center [644, 249] width 62 height 21
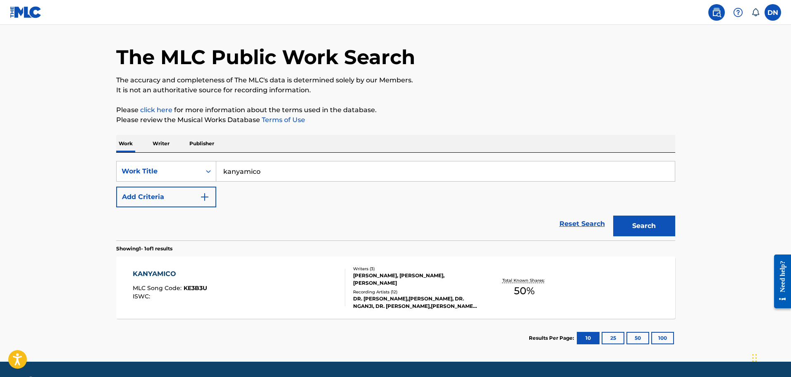
scroll to position [48, 0]
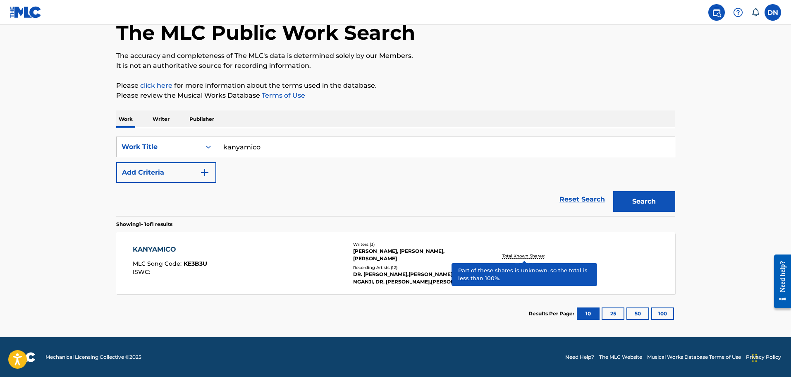
click at [512, 254] on p "Total Known Shares:" at bounding box center [525, 256] width 44 height 6
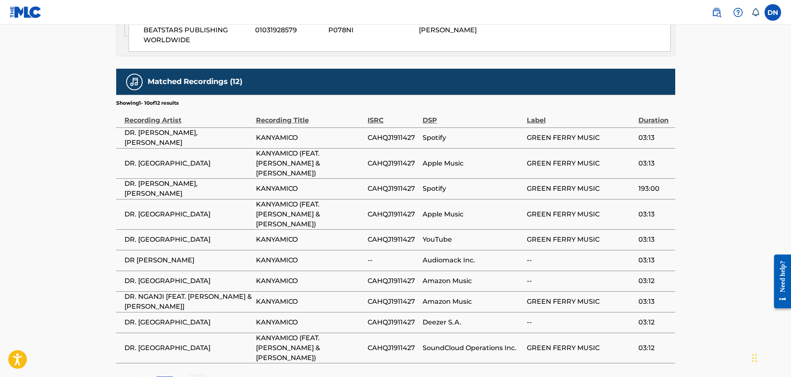
scroll to position [579, 0]
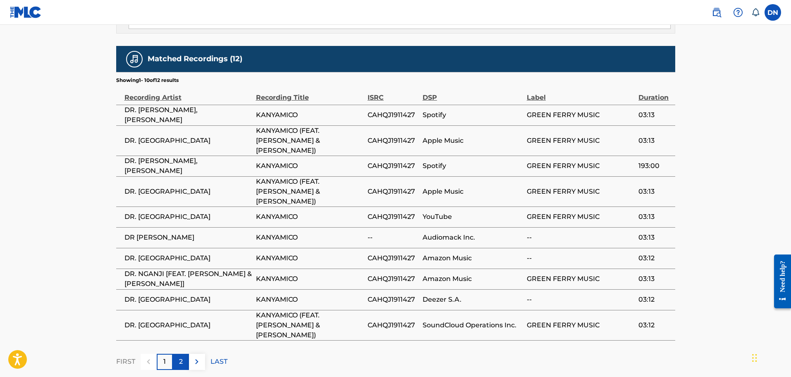
click at [183, 354] on div "2" at bounding box center [181, 362] width 16 height 16
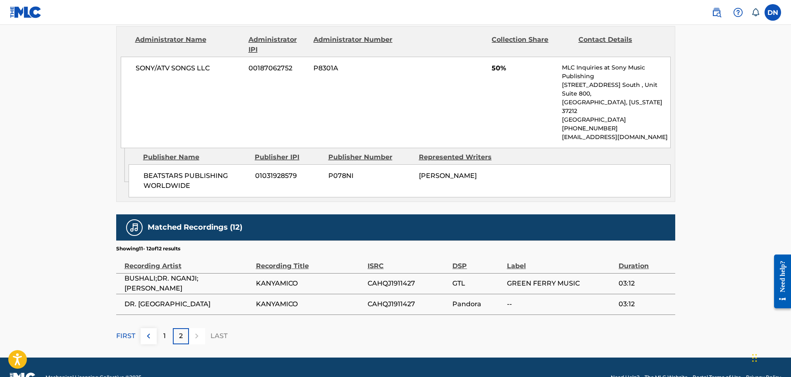
scroll to position [412, 0]
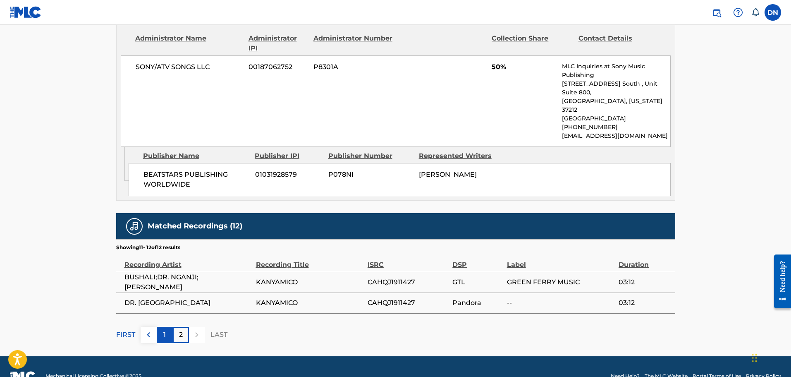
click at [160, 327] on div "1" at bounding box center [165, 335] width 16 height 16
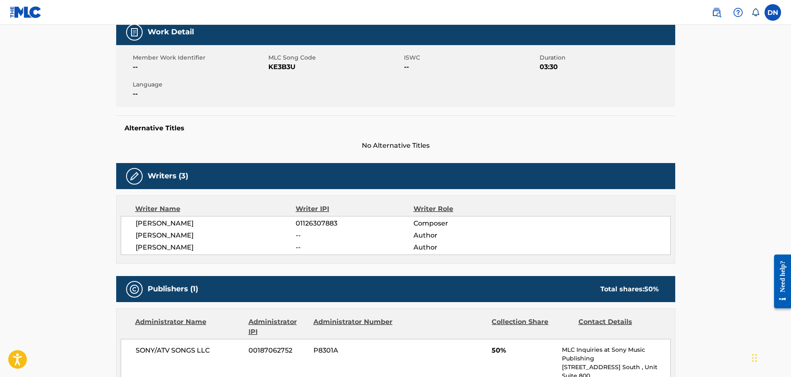
scroll to position [0, 0]
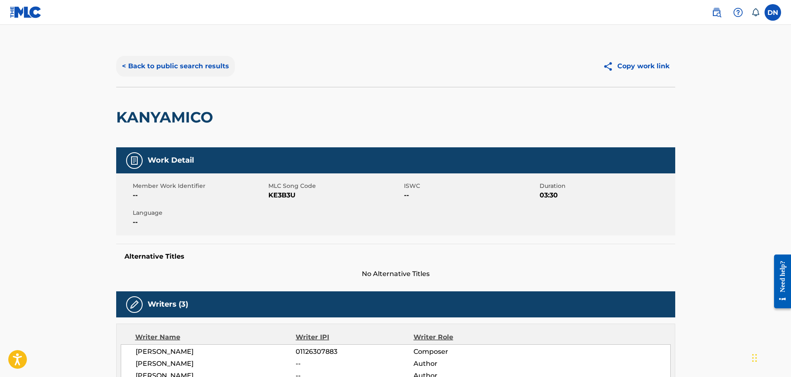
click at [169, 66] on button "< Back to public search results" at bounding box center [175, 66] width 119 height 21
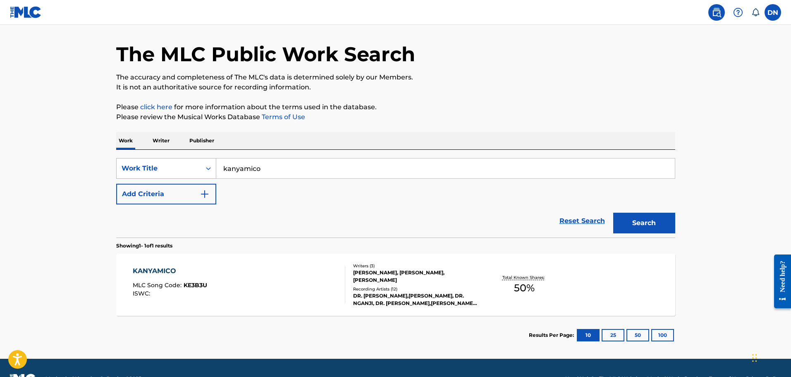
drag, startPoint x: 297, startPoint y: 170, endPoint x: 212, endPoint y: 171, distance: 85.2
click at [212, 171] on div "SearchWithCriteriad8941047-a3f3-4ce8-8cfe-6d7423be72b9 Work Title kanyamico" at bounding box center [395, 168] width 559 height 21
click at [256, 191] on div "deep caresse" at bounding box center [383, 187] width 334 height 15
type input "deep caresse"
click at [646, 227] on button "Search" at bounding box center [644, 223] width 62 height 21
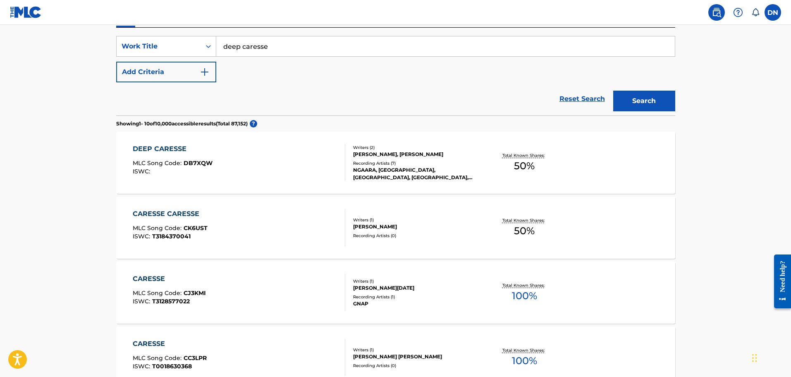
scroll to position [148, 0]
click at [180, 146] on div "DEEP CARESSE" at bounding box center [173, 149] width 80 height 10
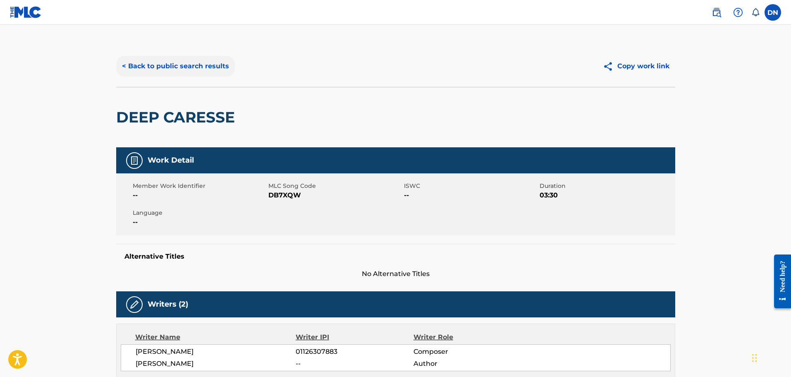
click at [152, 69] on button "< Back to public search results" at bounding box center [175, 66] width 119 height 21
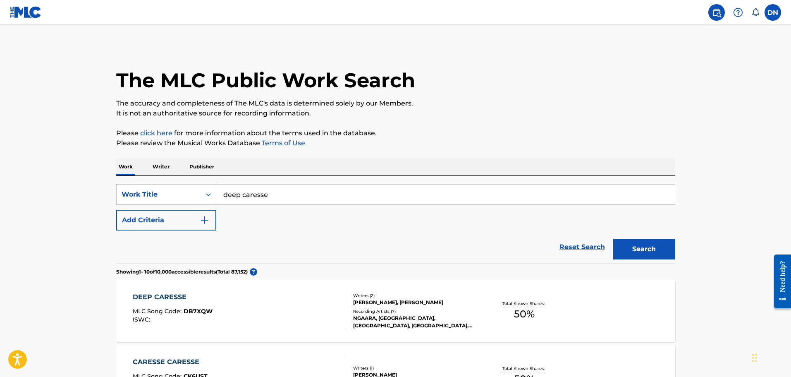
click at [168, 168] on p "Writer" at bounding box center [161, 166] width 22 height 17
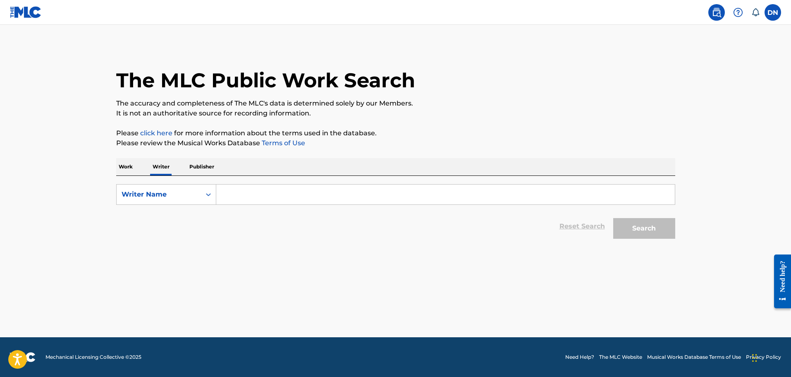
click at [199, 166] on p "Publisher" at bounding box center [202, 166] width 30 height 17
click at [128, 171] on p "Work" at bounding box center [125, 166] width 19 height 17
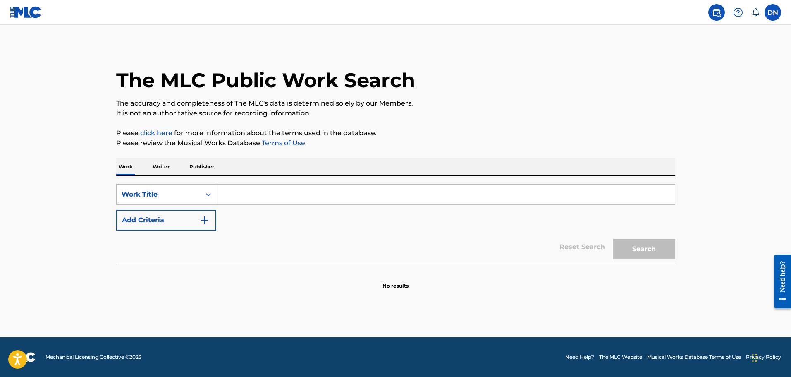
click at [252, 193] on input "Search Form" at bounding box center [445, 194] width 459 height 20
type input "kanyamico"
click at [613, 239] on button "Search" at bounding box center [644, 249] width 62 height 21
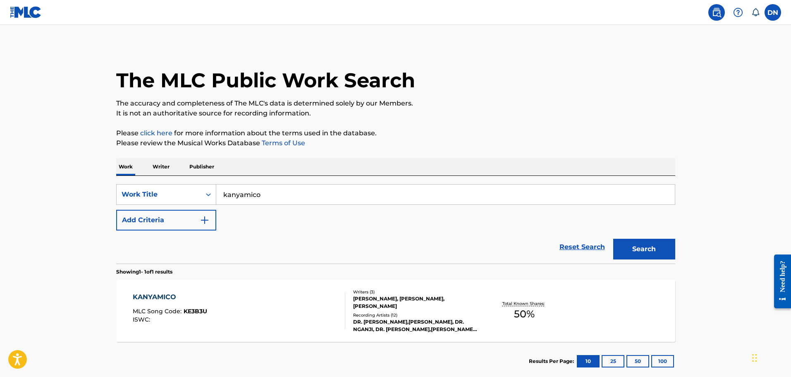
click at [199, 168] on p "Publisher" at bounding box center [202, 166] width 30 height 17
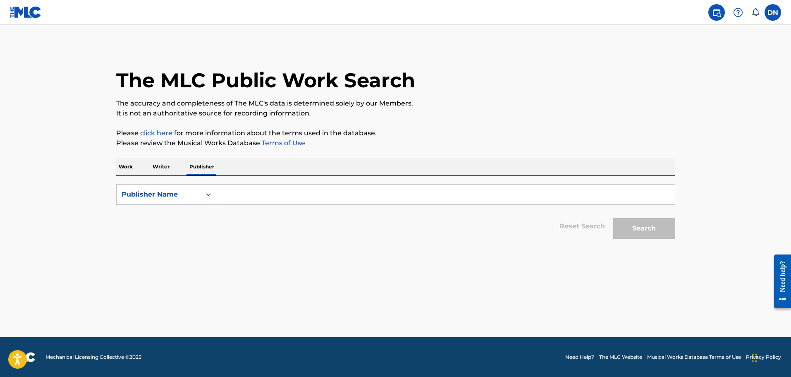
click at [162, 167] on p "Writer" at bounding box center [161, 166] width 22 height 17
click at [129, 166] on p "Work" at bounding box center [125, 166] width 19 height 17
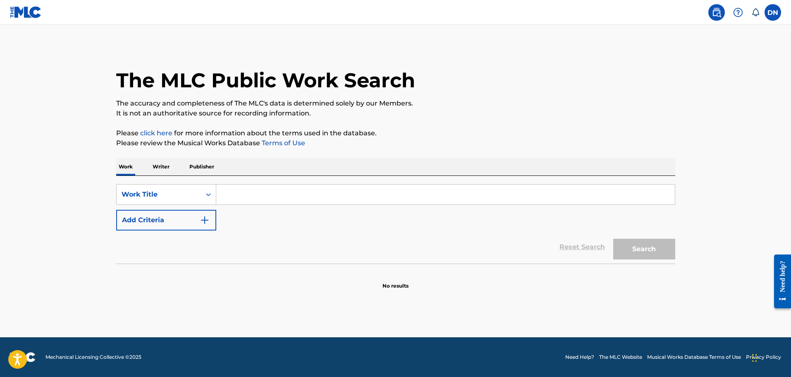
click at [221, 190] on input "Search Form" at bounding box center [445, 194] width 459 height 20
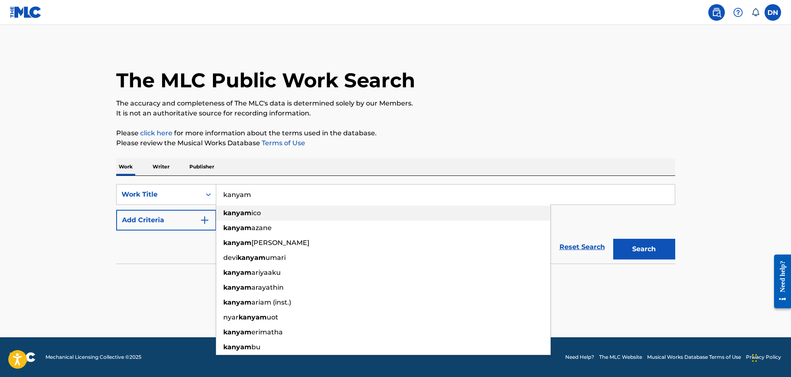
click at [256, 210] on span "ico" at bounding box center [256, 213] width 10 height 8
type input "kanyamico"
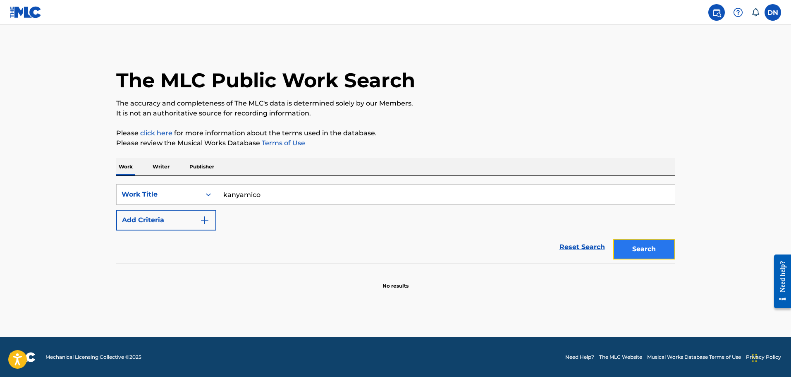
click at [652, 249] on button "Search" at bounding box center [644, 249] width 62 height 21
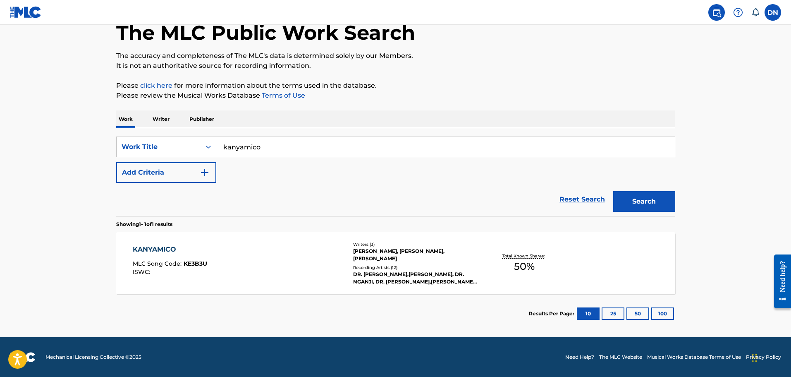
click at [147, 249] on div "KANYAMICO" at bounding box center [170, 249] width 74 height 10
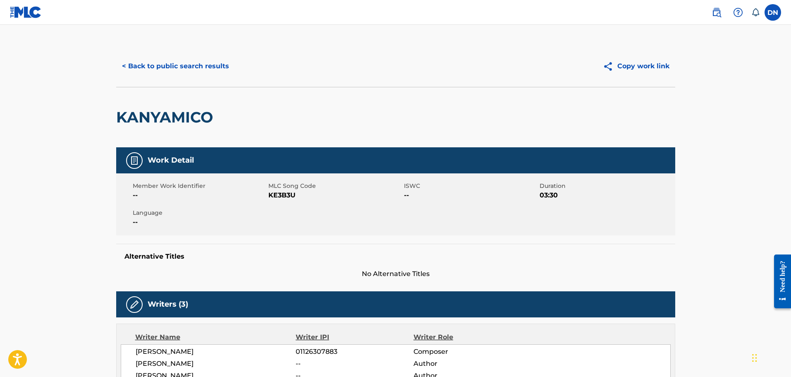
scroll to position [26, 0]
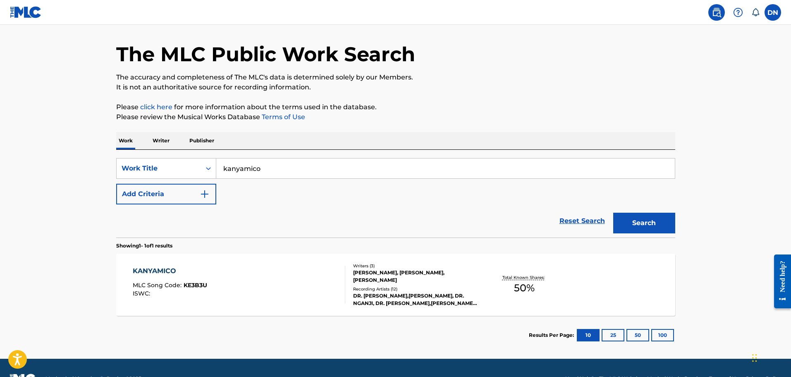
drag, startPoint x: 273, startPoint y: 161, endPoint x: 219, endPoint y: 163, distance: 54.2
click at [219, 163] on input "kanyamico" at bounding box center [445, 168] width 459 height 20
drag, startPoint x: 295, startPoint y: 171, endPoint x: 218, endPoint y: 174, distance: 77.0
click at [218, 174] on input "mana yi [GEOGRAPHIC_DATA]" at bounding box center [445, 168] width 459 height 20
type input "mana yi [GEOGRAPHIC_DATA]"
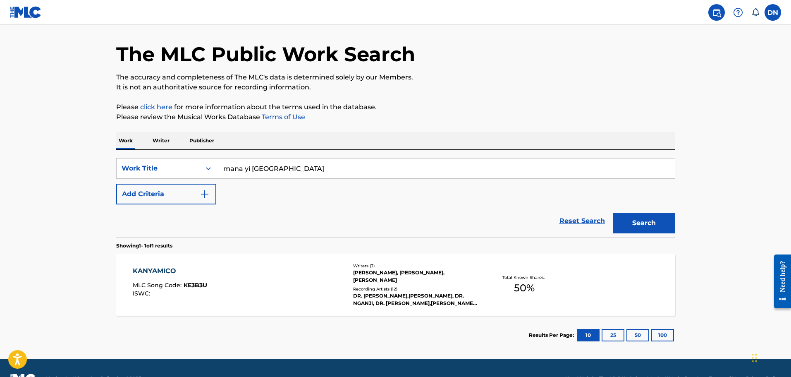
click at [156, 141] on p "Writer" at bounding box center [161, 140] width 22 height 17
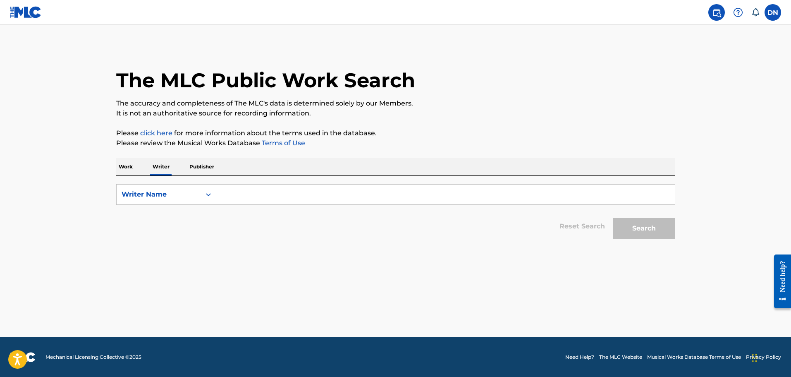
click at [125, 170] on p "Work" at bounding box center [125, 166] width 19 height 17
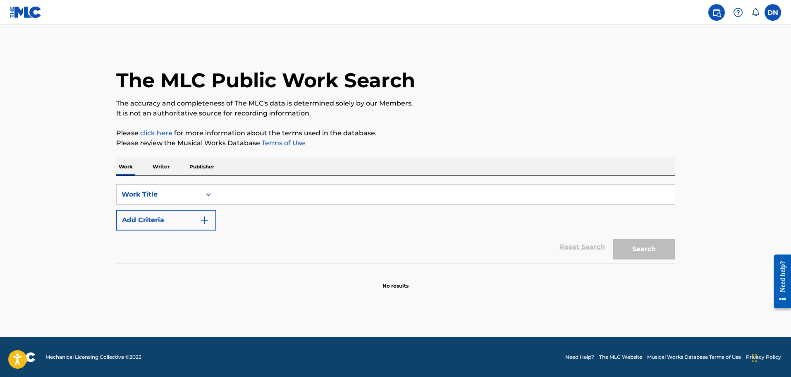
click at [250, 191] on input "Search Form" at bounding box center [445, 194] width 459 height 20
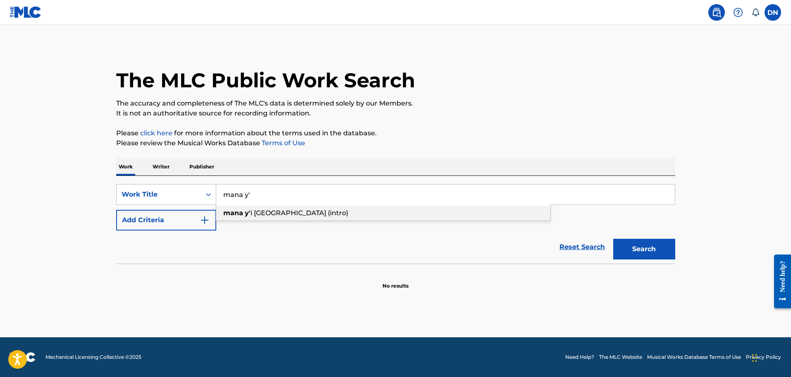
click at [255, 212] on span "i [GEOGRAPHIC_DATA] (intro)" at bounding box center [300, 213] width 98 height 8
type input "mana y'i [GEOGRAPHIC_DATA] (intro)"
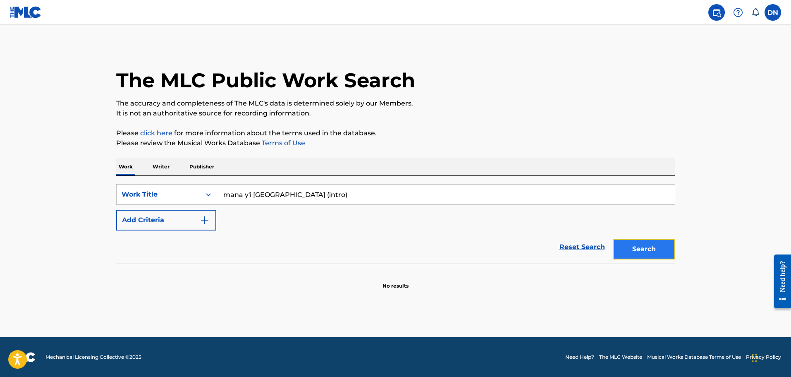
click at [671, 246] on button "Search" at bounding box center [644, 249] width 62 height 21
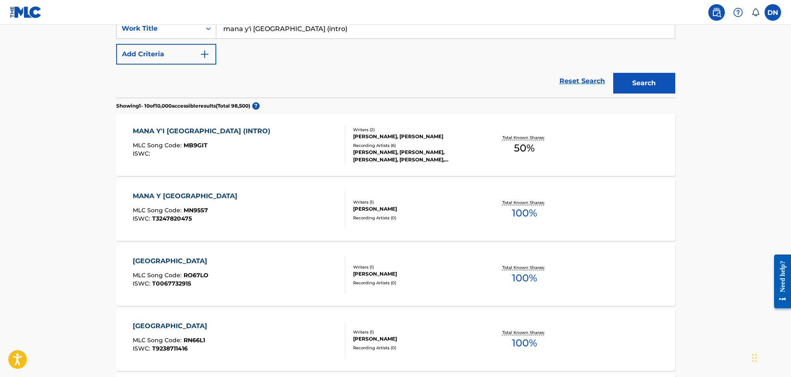
scroll to position [172, 0]
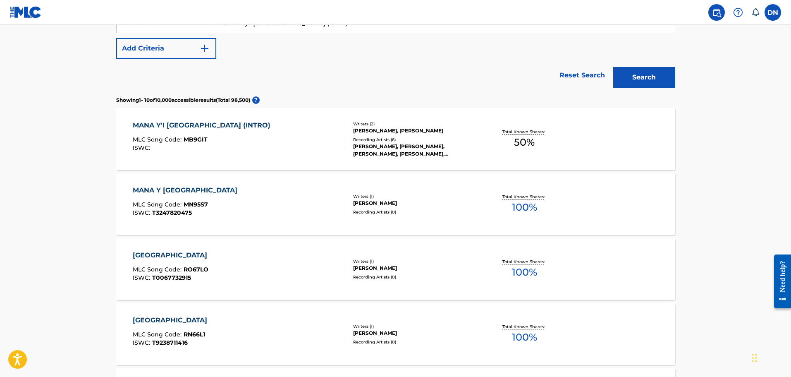
click at [391, 211] on div "Recording Artists ( 0 )" at bounding box center [415, 212] width 125 height 6
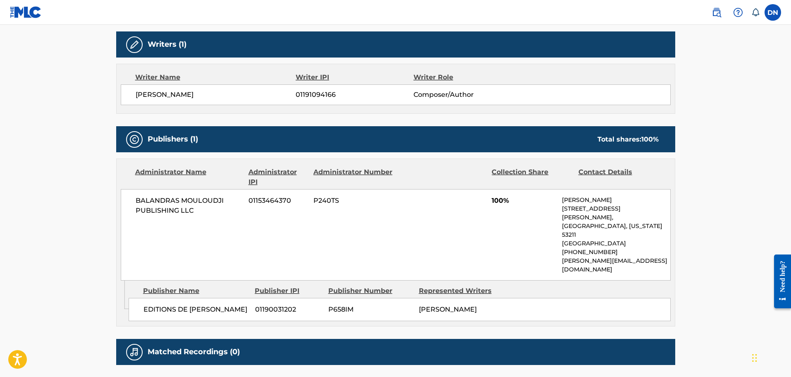
scroll to position [259, 0]
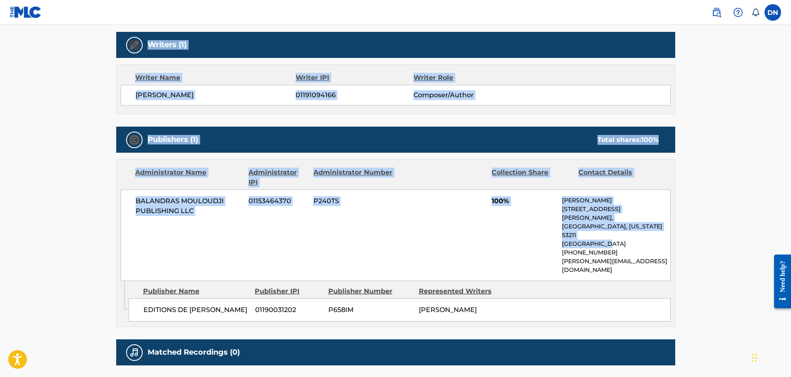
click at [668, 239] on p "[GEOGRAPHIC_DATA]" at bounding box center [616, 243] width 108 height 9
click at [722, 192] on main "< Back to public search results Copy work link MANA Y [GEOGRAPHIC_DATA] Work De…" at bounding box center [395, 84] width 791 height 639
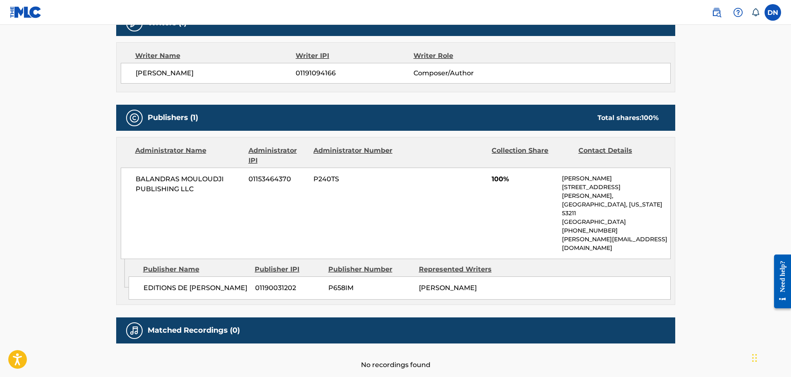
scroll to position [300, 0]
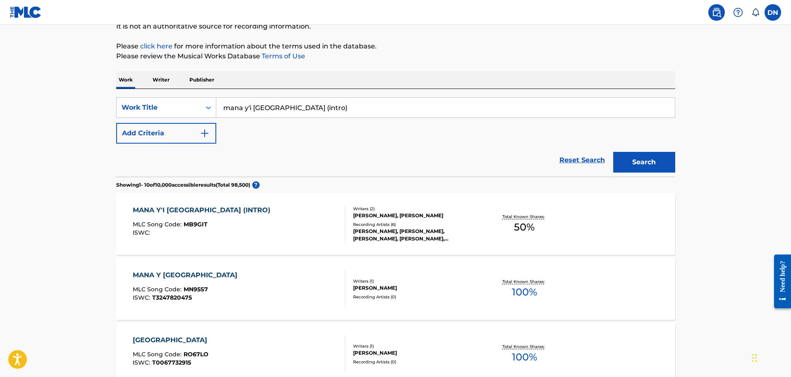
scroll to position [89, 0]
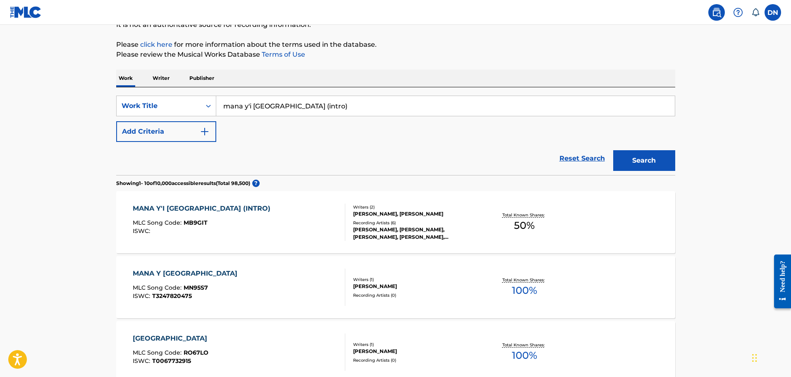
click at [502, 229] on div "Total Known Shares: 50 %" at bounding box center [524, 222] width 93 height 25
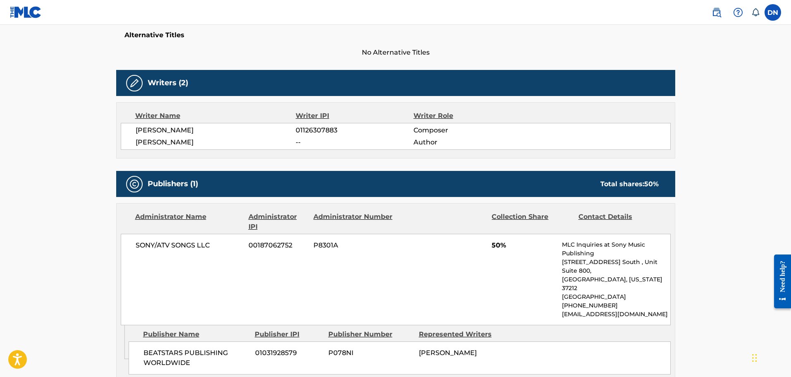
scroll to position [220, 0]
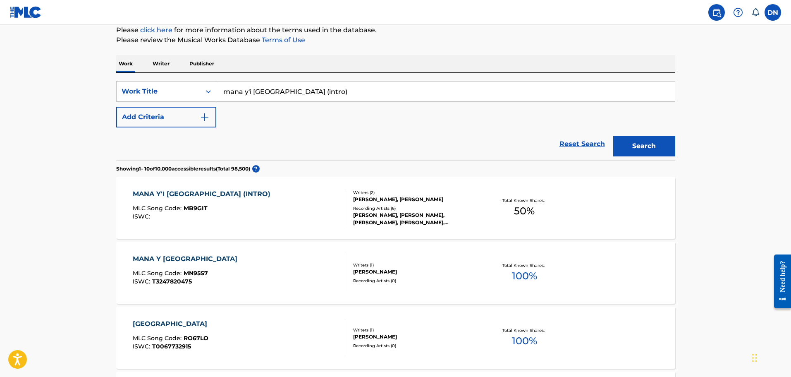
scroll to position [100, 0]
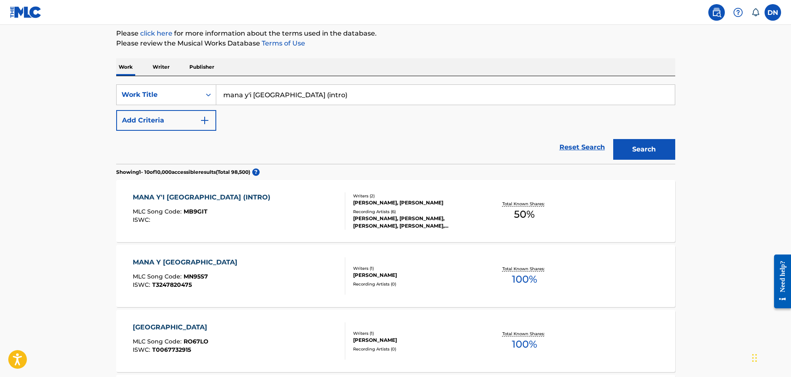
click at [169, 261] on div "MANA Y [GEOGRAPHIC_DATA]" at bounding box center [187, 262] width 109 height 10
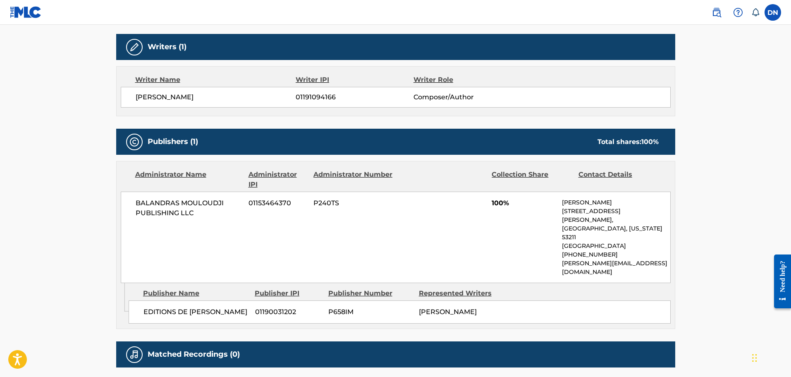
scroll to position [258, 0]
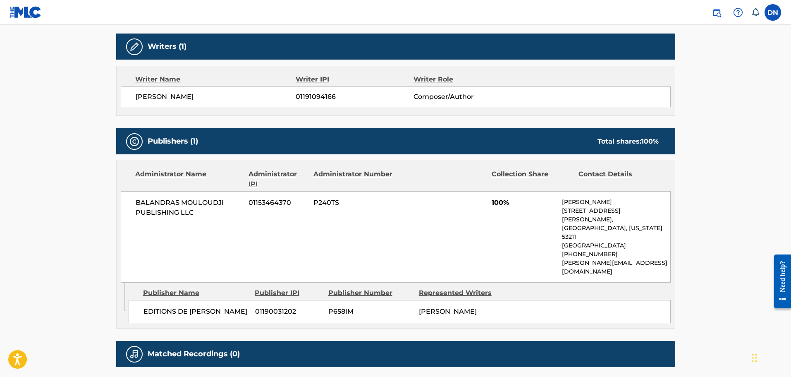
click at [182, 306] on span "EDITIONS DE [PERSON_NAME]" at bounding box center [196, 311] width 105 height 10
drag, startPoint x: 221, startPoint y: 284, endPoint x: 141, endPoint y: 285, distance: 79.4
click at [141, 300] on div "EDITIONS DE [PERSON_NAME] 01190031202 P658IM [PERSON_NAME]" at bounding box center [400, 311] width 542 height 23
copy span "EDITIONS DE [PERSON_NAME]"
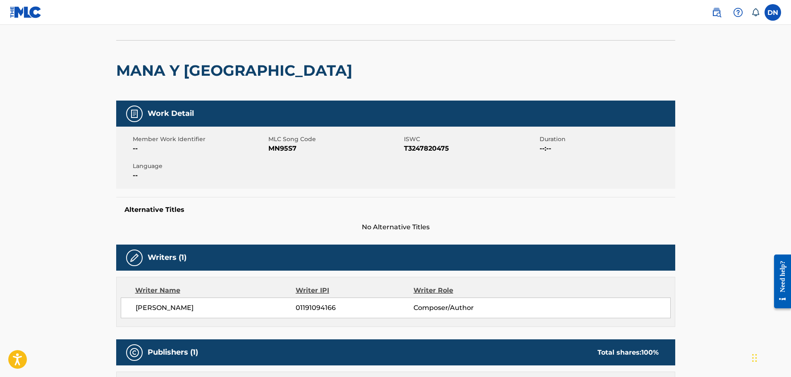
scroll to position [0, 0]
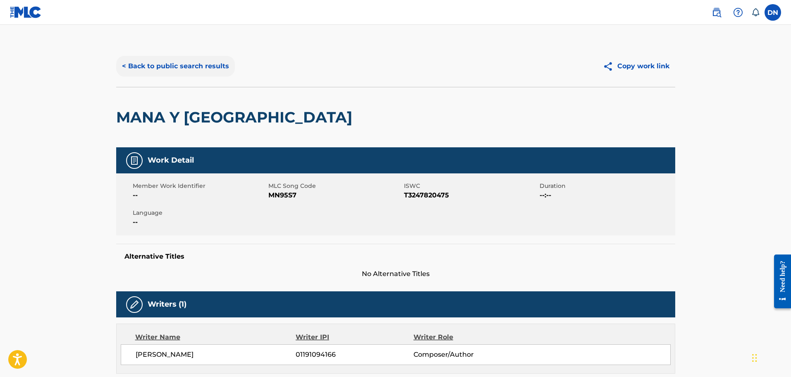
click at [135, 68] on button "< Back to public search results" at bounding box center [175, 66] width 119 height 21
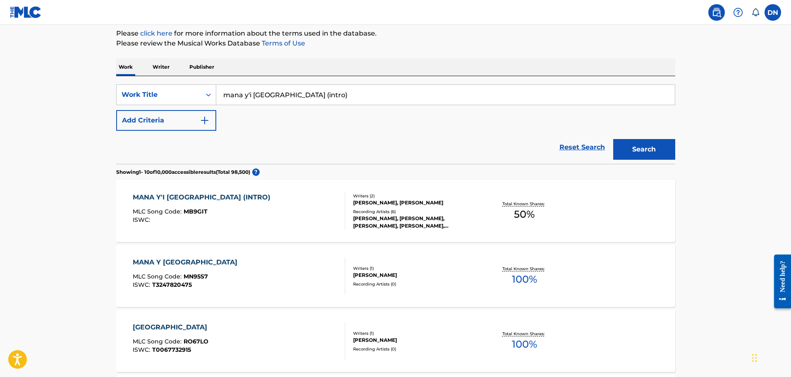
click at [204, 69] on p "Publisher" at bounding box center [202, 66] width 30 height 17
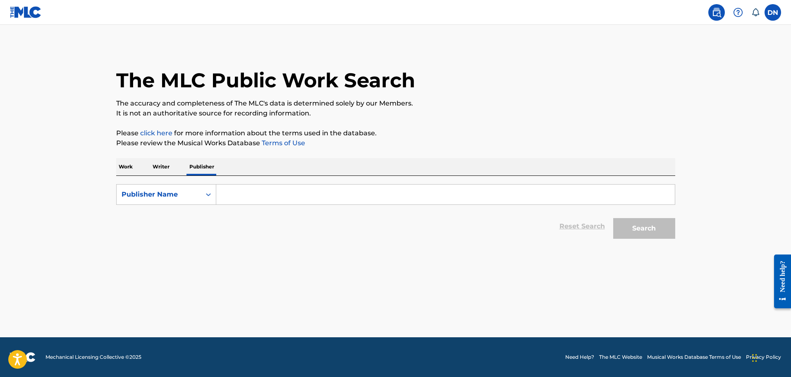
click at [228, 184] on input "Search Form" at bounding box center [445, 194] width 459 height 20
paste input "EDITIONS DE [PERSON_NAME]"
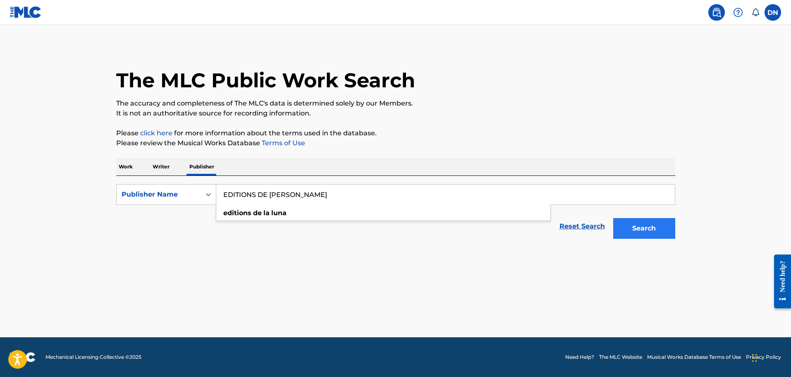
type input "EDITIONS DE [PERSON_NAME]"
click at [671, 227] on button "Search" at bounding box center [644, 228] width 62 height 21
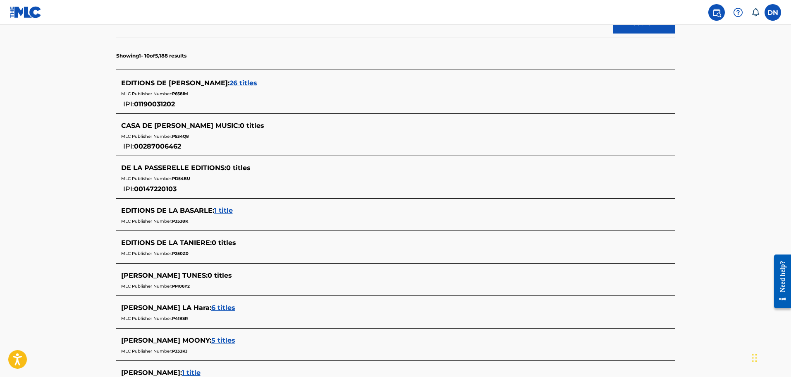
scroll to position [206, 0]
click at [230, 84] on span "26 titles" at bounding box center [244, 83] width 28 height 8
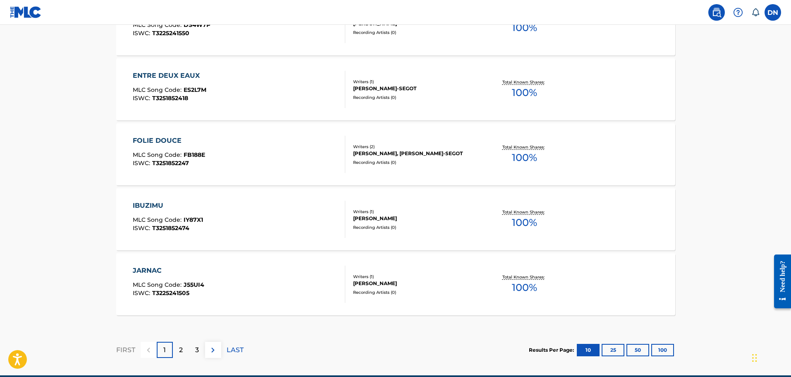
scroll to position [632, 0]
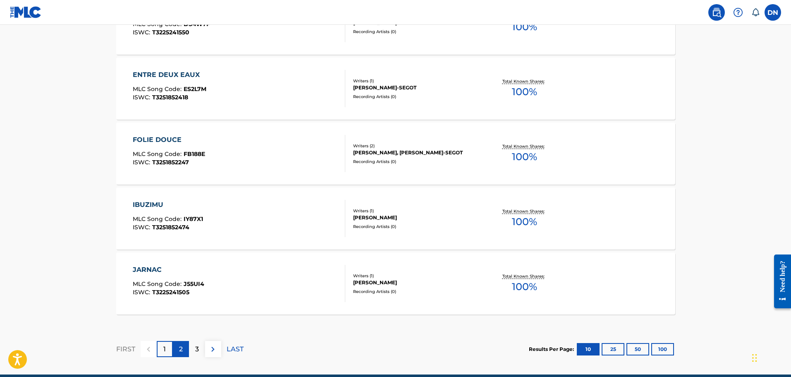
click at [178, 350] on div "2" at bounding box center [181, 349] width 16 height 16
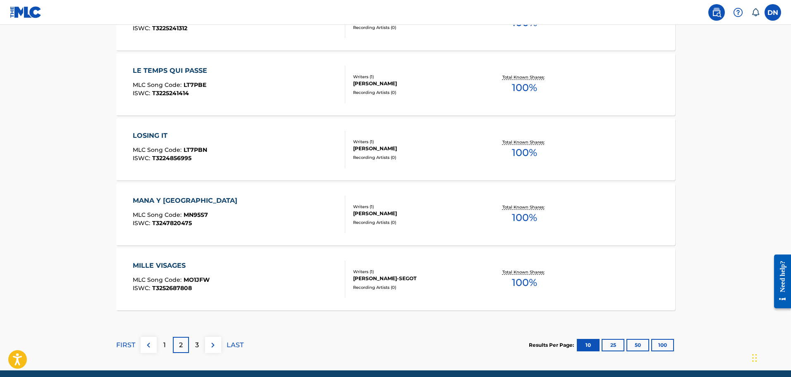
scroll to position [637, 0]
click at [197, 345] on p "3" at bounding box center [197, 345] width 4 height 10
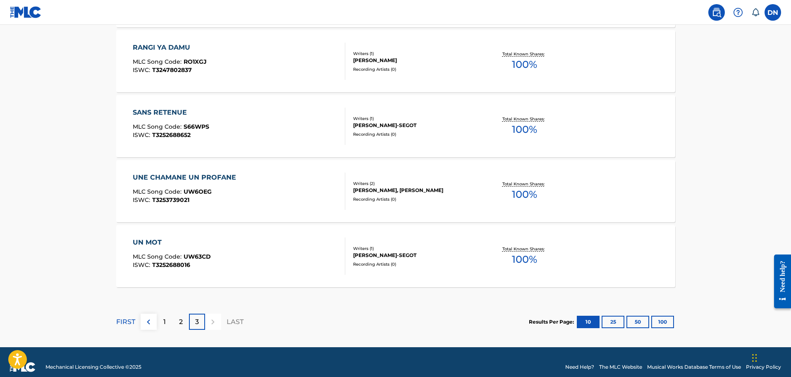
scroll to position [409, 0]
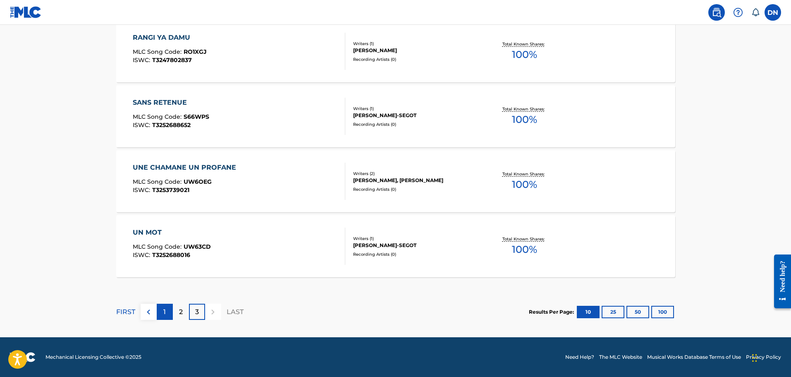
click at [168, 316] on div "1" at bounding box center [165, 312] width 16 height 16
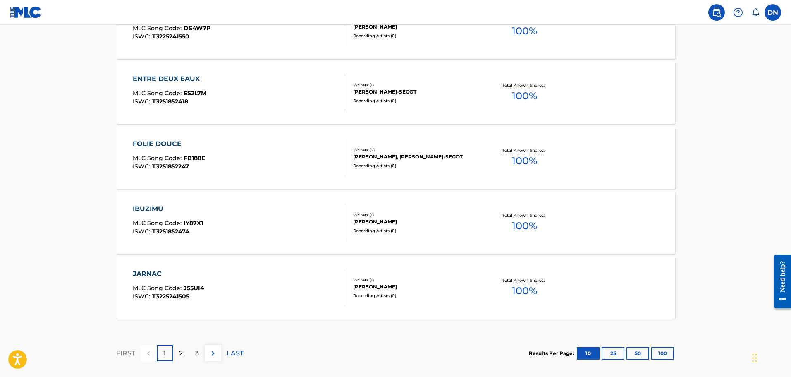
scroll to position [669, 0]
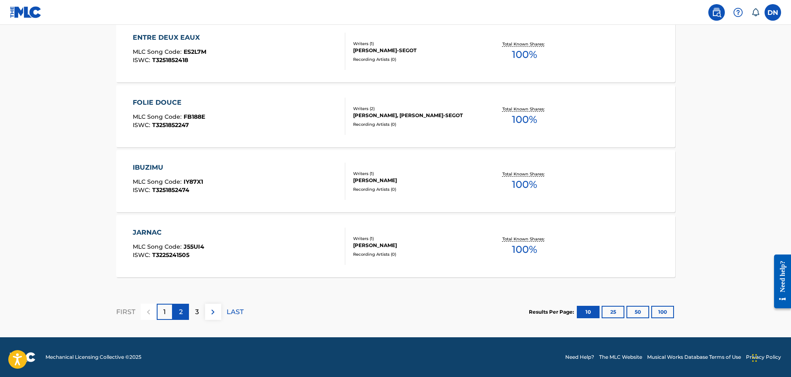
click at [180, 318] on div "2" at bounding box center [181, 312] width 16 height 16
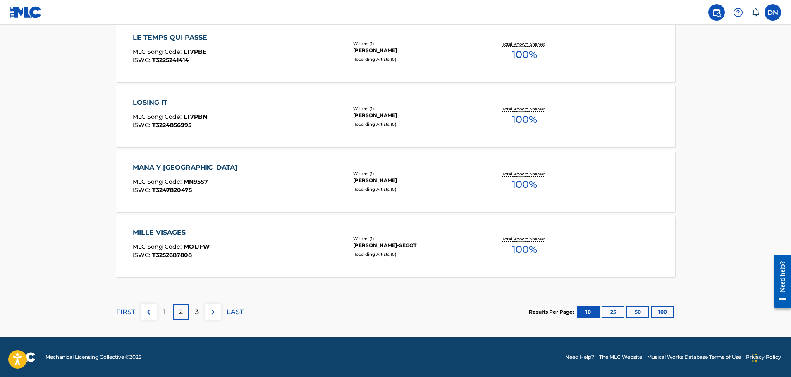
click at [223, 166] on div "MANA Y RWANDA MLC Song Code : MN95S7 ISWC : T3247820475" at bounding box center [239, 181] width 213 height 37
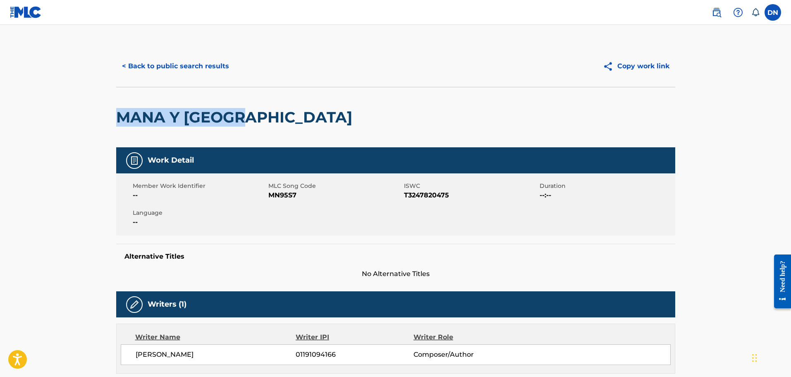
drag, startPoint x: 110, startPoint y: 116, endPoint x: 261, endPoint y: 116, distance: 151.4
click at [261, 116] on div "< Back to public search results Copy work link MANA Y [GEOGRAPHIC_DATA] Work De…" at bounding box center [395, 348] width 579 height 606
copy h2 "MANA Y [GEOGRAPHIC_DATA]"
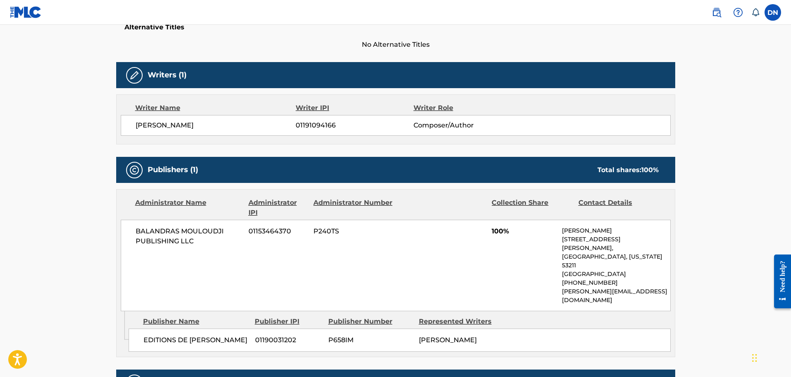
scroll to position [300, 0]
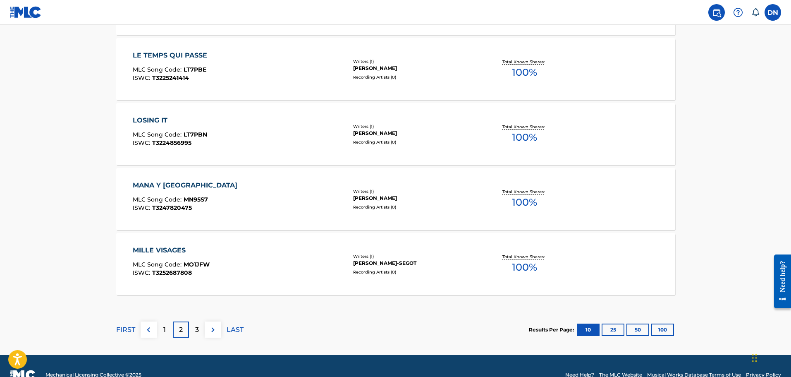
scroll to position [669, 0]
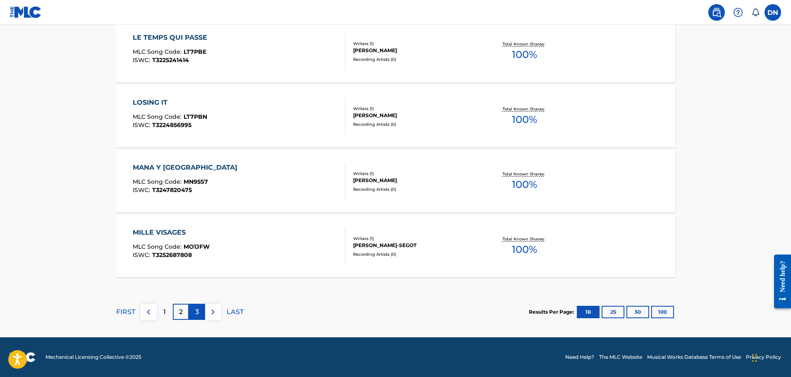
click at [196, 307] on p "3" at bounding box center [197, 312] width 4 height 10
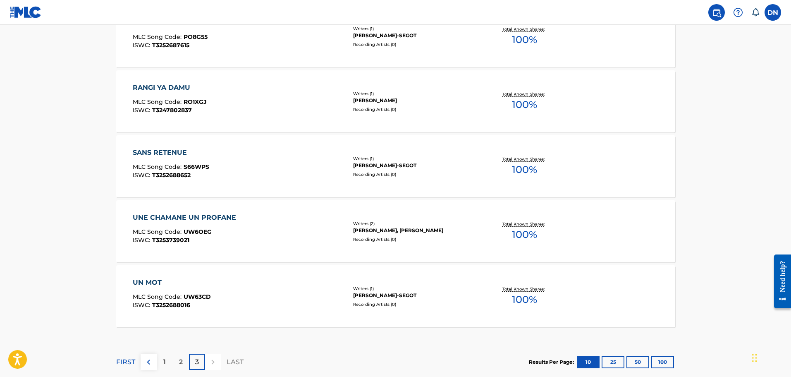
scroll to position [359, 0]
click at [175, 86] on div "RANGI YA DAMU" at bounding box center [170, 88] width 74 height 10
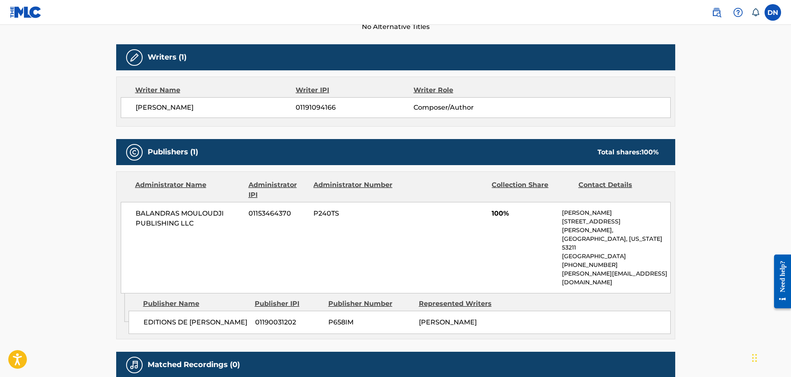
scroll to position [248, 0]
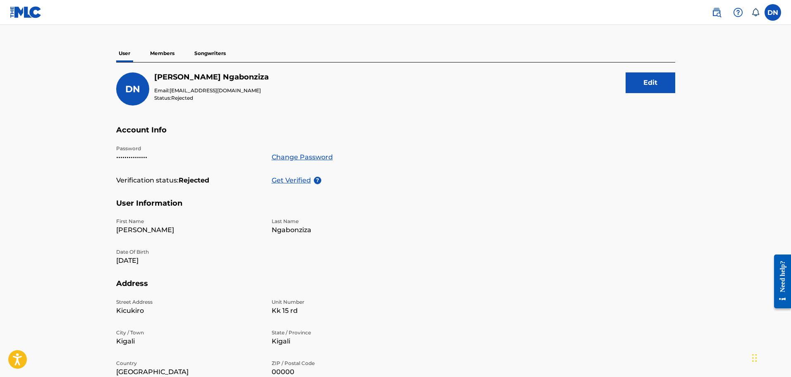
scroll to position [57, 0]
click at [642, 88] on button "Edit" at bounding box center [651, 83] width 50 height 21
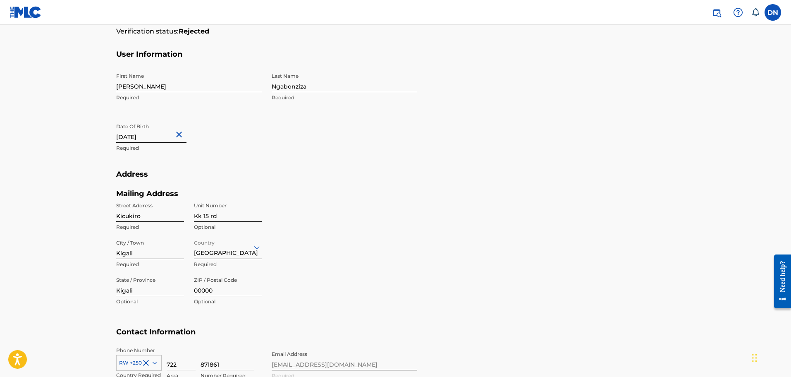
scroll to position [222, 0]
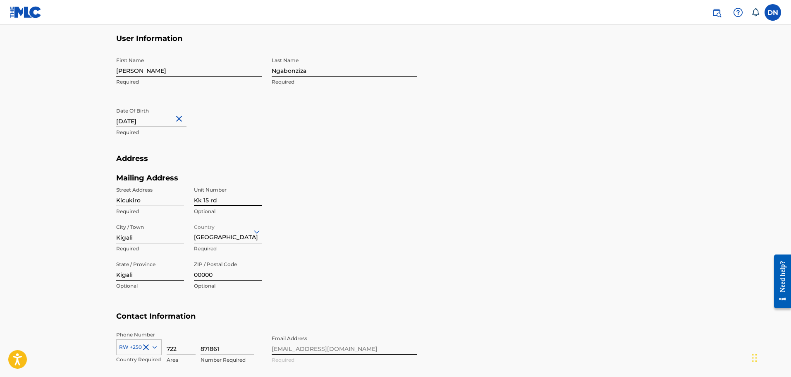
click at [219, 197] on input "Kk 15 rd" at bounding box center [228, 194] width 68 height 24
click at [153, 203] on input "Kicukiro" at bounding box center [150, 194] width 68 height 24
drag, startPoint x: 153, startPoint y: 197, endPoint x: 114, endPoint y: 203, distance: 39.4
click at [114, 203] on div "Profile User Members Songwriters DN [PERSON_NAME] Email: [EMAIL_ADDRESS][DOMAIN…" at bounding box center [395, 111] width 579 height 539
click at [136, 203] on input "Street Address" at bounding box center [150, 194] width 68 height 24
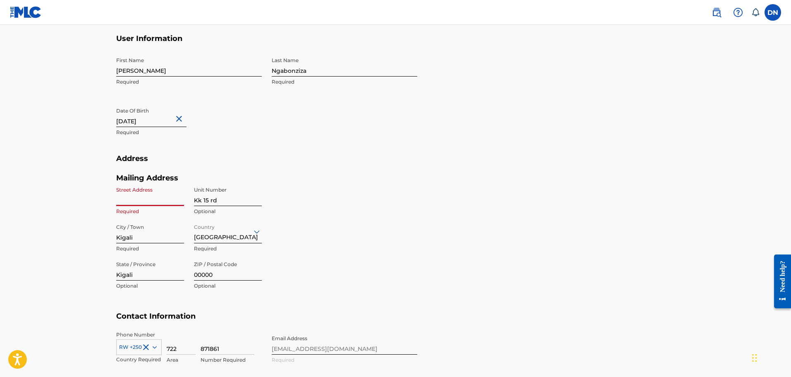
type input "Kk 15 Rd"
type input "[GEOGRAPHIC_DATA]"
click at [217, 199] on input "Kk 15 rd" at bounding box center [228, 194] width 68 height 24
click at [202, 199] on input "Kk 15" at bounding box center [228, 194] width 68 height 24
type input "15"
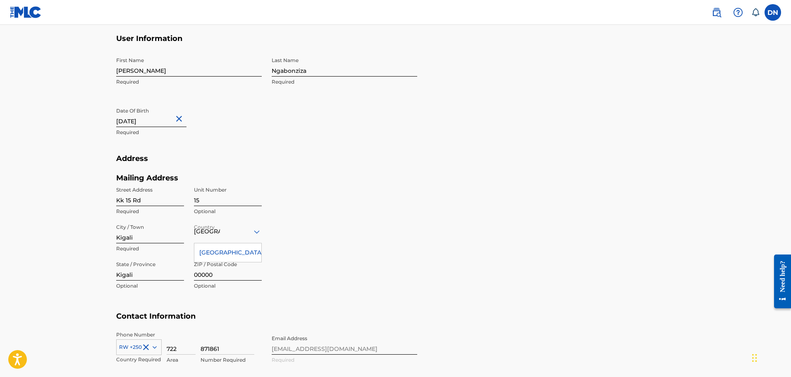
click at [478, 239] on section "Address Mailing Address Street Address Kk [GEOGRAPHIC_DATA] Unit Number 15 Opti…" at bounding box center [395, 233] width 559 height 158
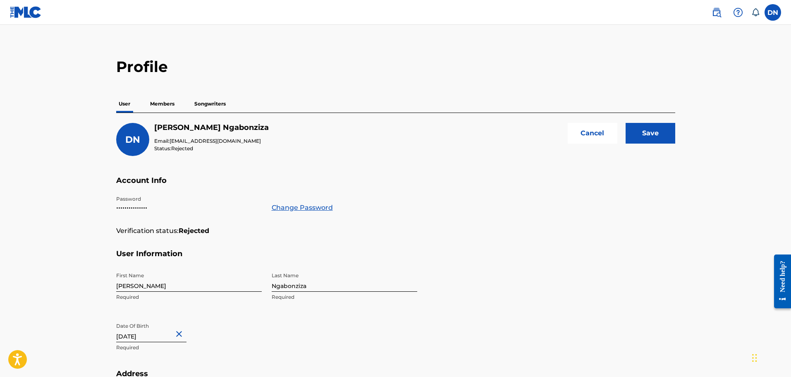
scroll to position [0, 0]
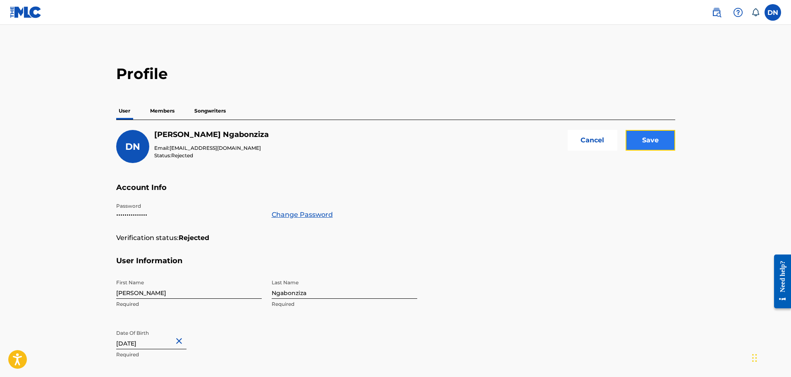
click at [663, 144] on input "Save" at bounding box center [651, 140] width 50 height 21
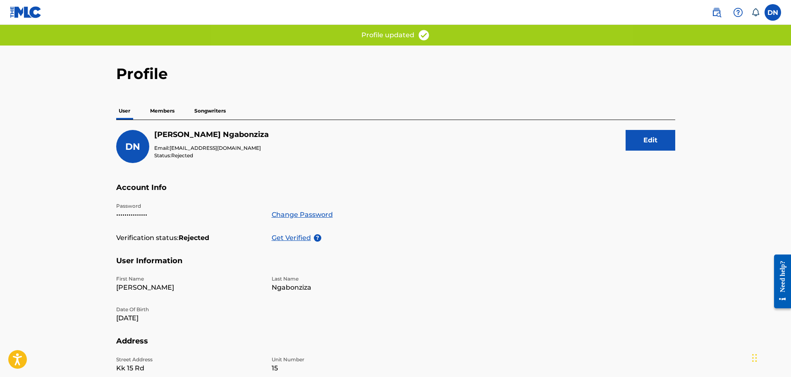
click at [168, 110] on p "Members" at bounding box center [162, 110] width 29 height 17
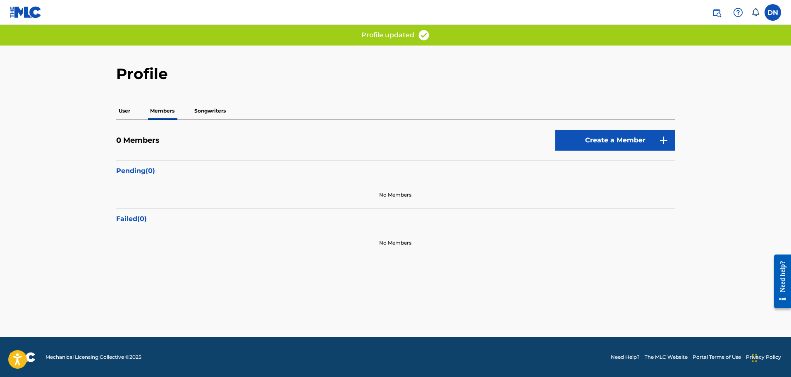
click at [202, 106] on p "Songwriters" at bounding box center [210, 110] width 36 height 17
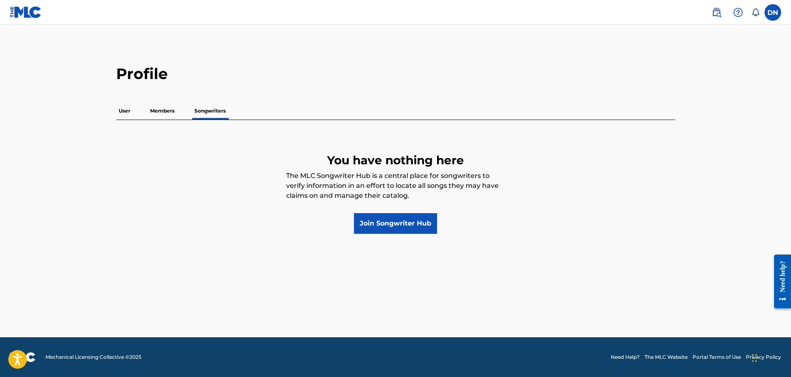
click at [127, 113] on p "User" at bounding box center [124, 110] width 17 height 17
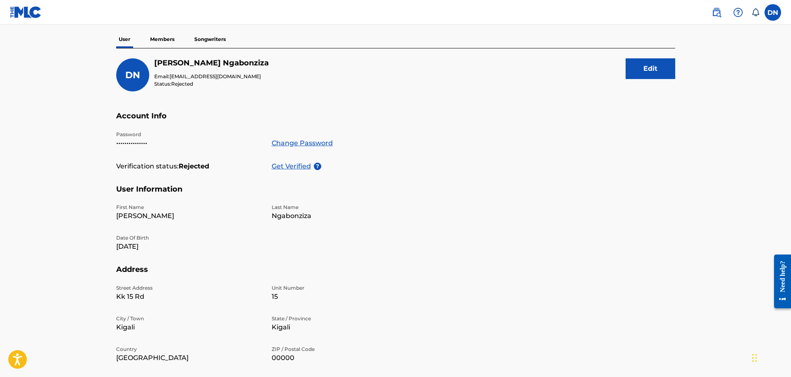
scroll to position [72, 0]
click at [301, 165] on p "Get Verified" at bounding box center [293, 166] width 42 height 10
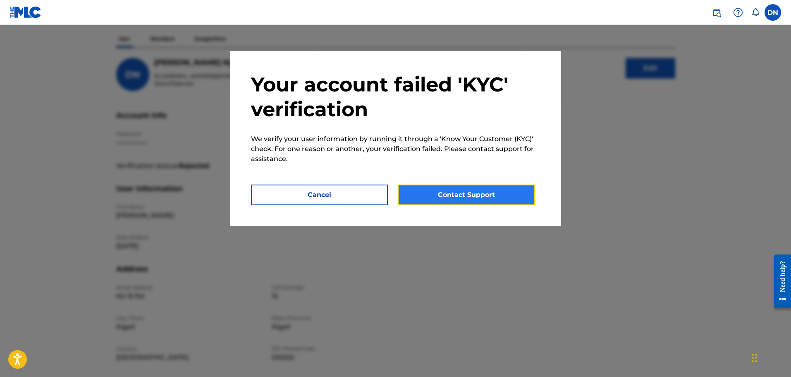
click at [464, 196] on button "Contact Support" at bounding box center [466, 194] width 137 height 21
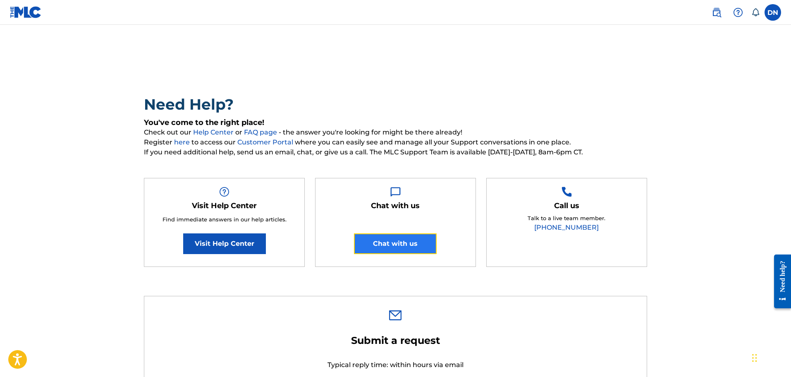
click at [393, 242] on button "Chat with us" at bounding box center [395, 243] width 83 height 21
click at [770, 10] on label at bounding box center [773, 12] width 17 height 17
click at [773, 12] on input "DN [PERSON_NAME] [EMAIL_ADDRESS][DOMAIN_NAME] Notification Preferences Profile …" at bounding box center [773, 12] width 0 height 0
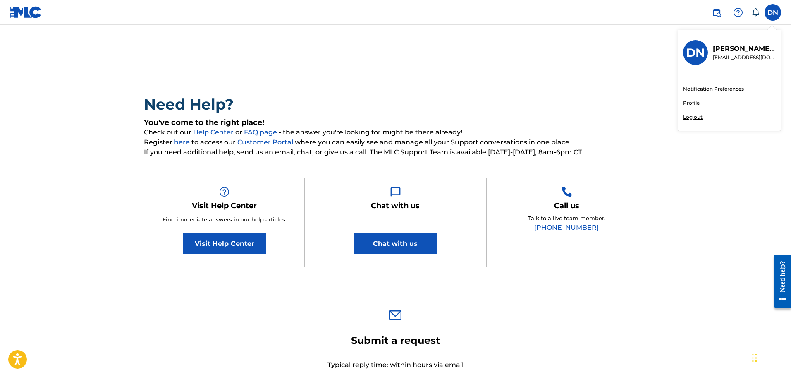
click at [34, 14] on img at bounding box center [26, 12] width 32 height 12
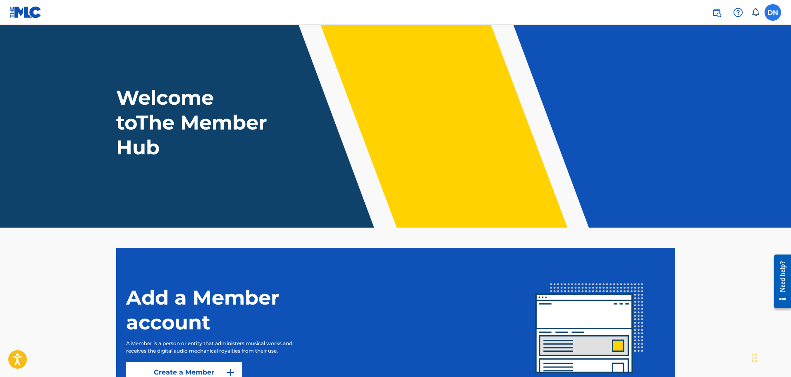
click at [776, 8] on label at bounding box center [773, 12] width 17 height 17
click at [773, 12] on input "DN [PERSON_NAME] [EMAIL_ADDRESS][DOMAIN_NAME] Notification Preferences Profile …" at bounding box center [773, 12] width 0 height 0
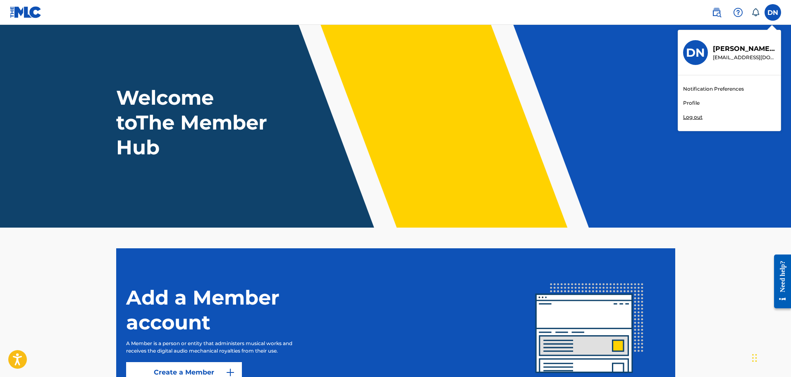
click at [702, 101] on div "Notification Preferences Profile Log out" at bounding box center [729, 102] width 103 height 55
click at [773, 12] on input "DN [PERSON_NAME] [EMAIL_ADDRESS][DOMAIN_NAME] Notification Preferences Profile …" at bounding box center [773, 12] width 0 height 0
click at [695, 103] on link "Profile" at bounding box center [691, 102] width 17 height 7
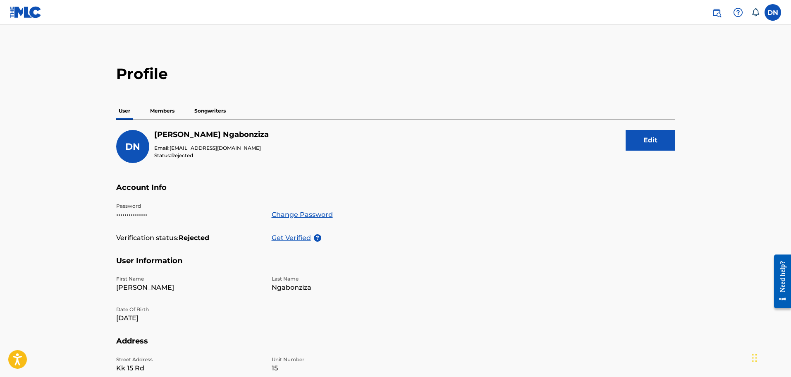
click at [36, 14] on img at bounding box center [26, 12] width 32 height 12
